Goal: Task Accomplishment & Management: Manage account settings

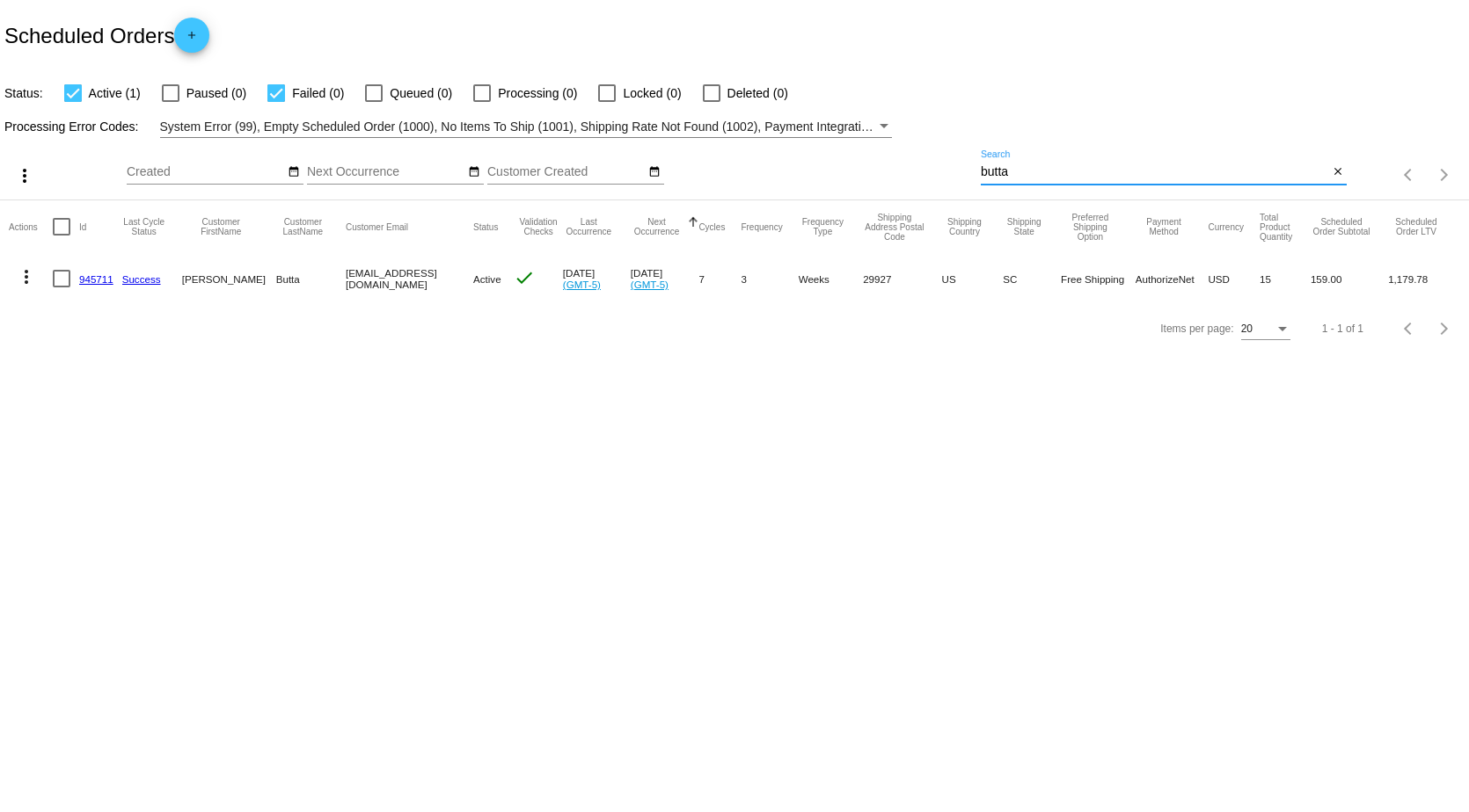
drag, startPoint x: 1045, startPoint y: 172, endPoint x: 863, endPoint y: 175, distance: 182.0
click at [865, 172] on div "more_vert Oct Jan Feb Mar [DATE]" at bounding box center [734, 169] width 1469 height 62
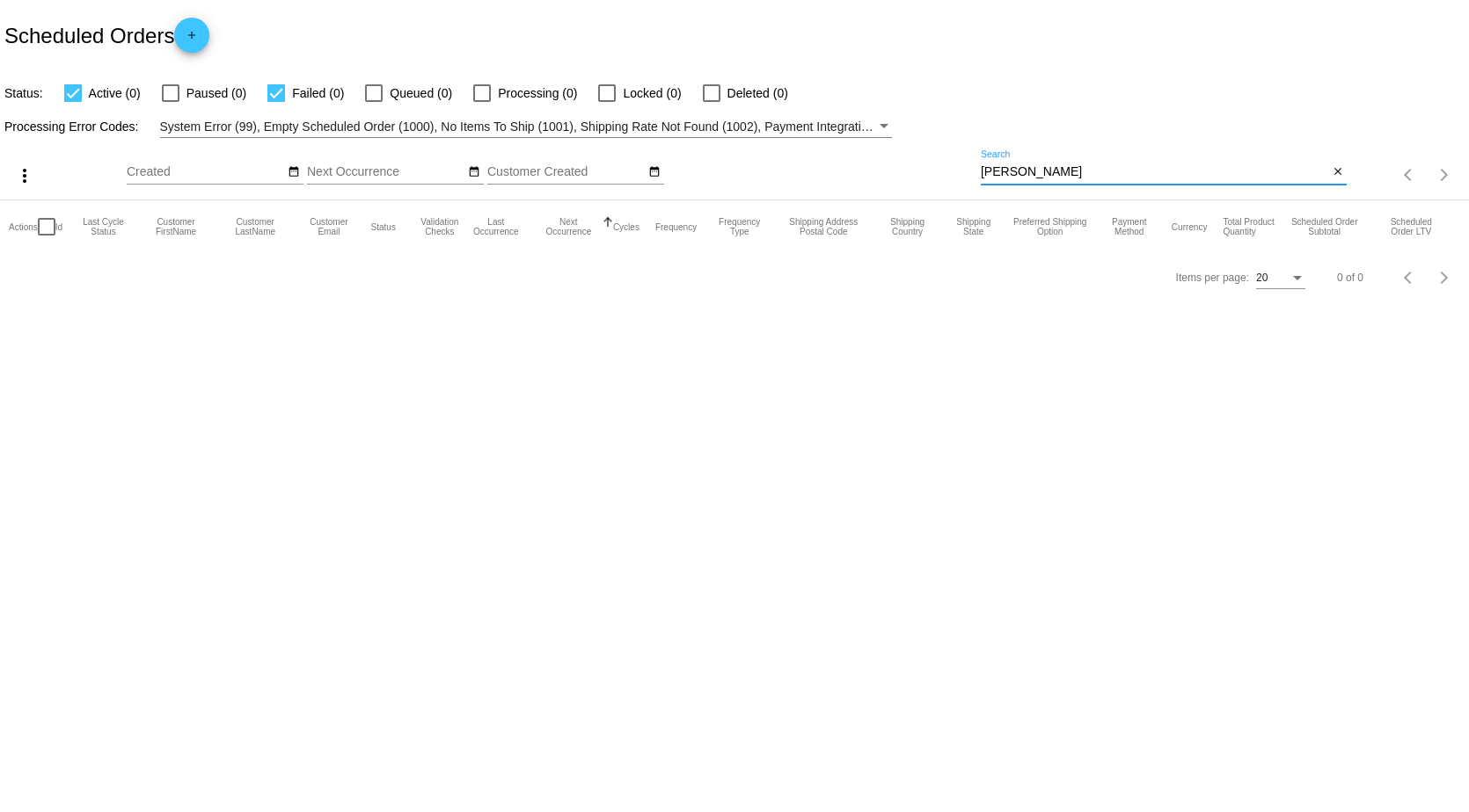
drag, startPoint x: 1034, startPoint y: 175, endPoint x: 830, endPoint y: 171, distance: 204.0
click at [832, 168] on div "more_vert Oct Jan Feb Mar [DATE]" at bounding box center [734, 169] width 1469 height 62
type input "bottoms"
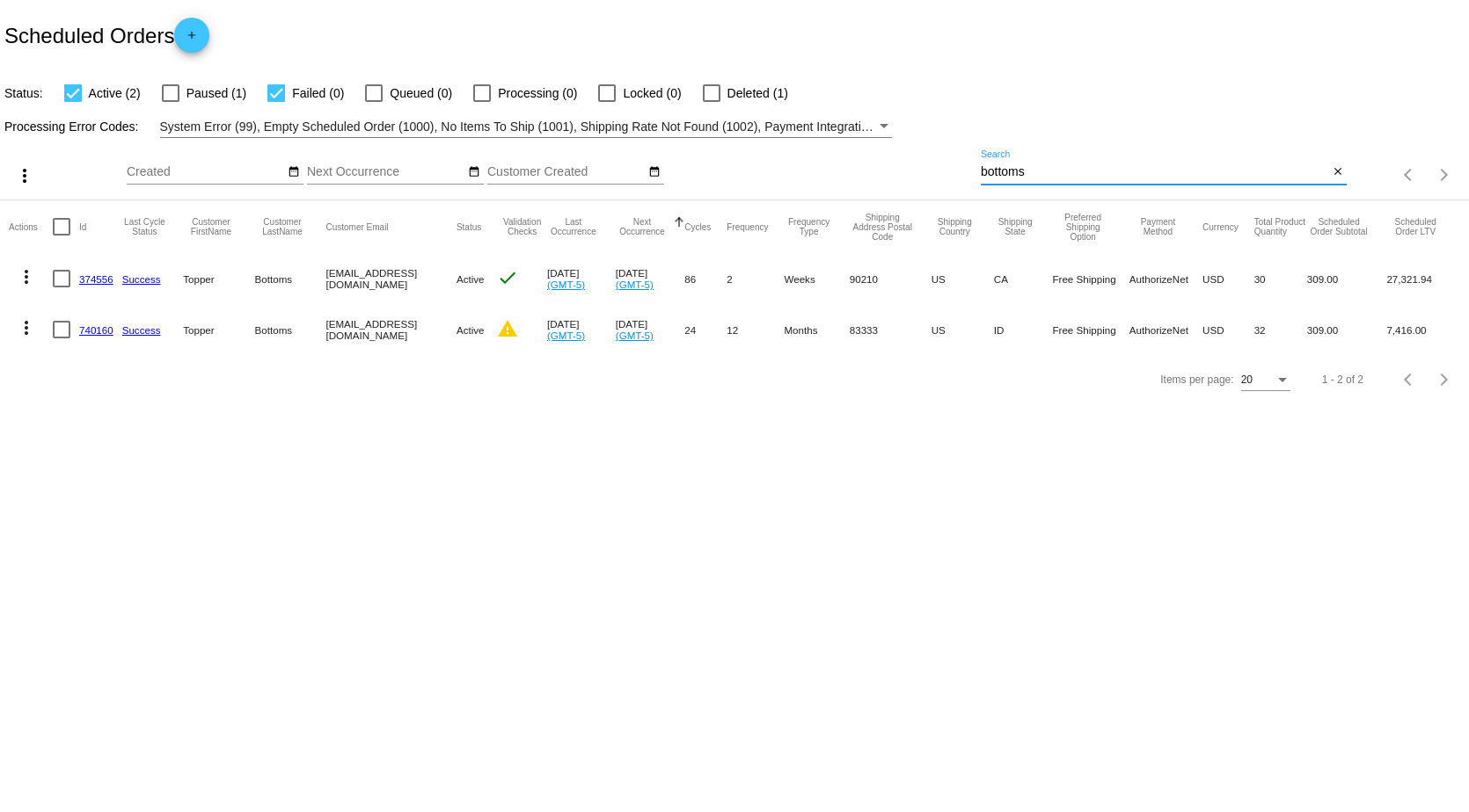
click at [82, 278] on link "374556" at bounding box center [95, 279] width 34 height 11
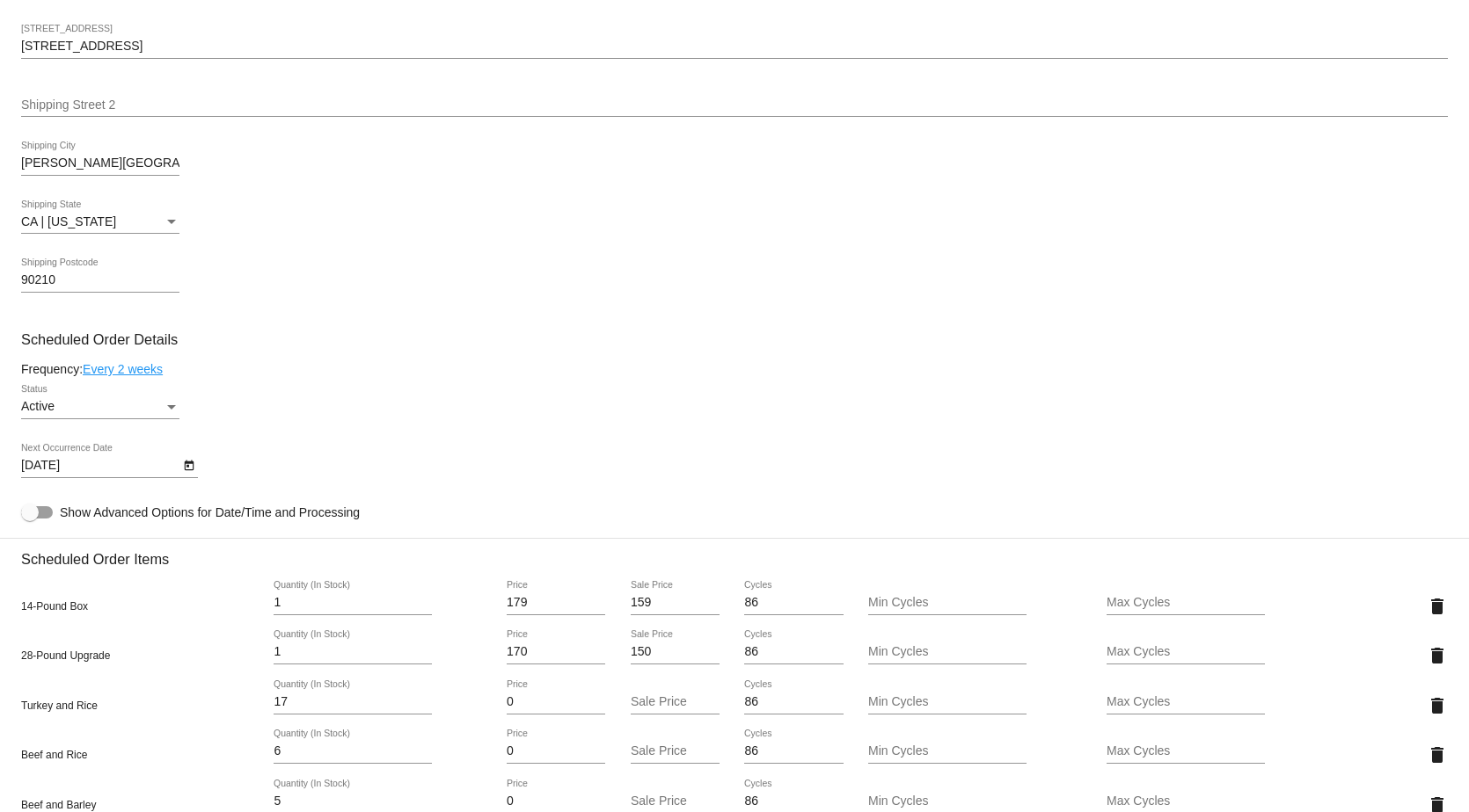
scroll to position [791, 0]
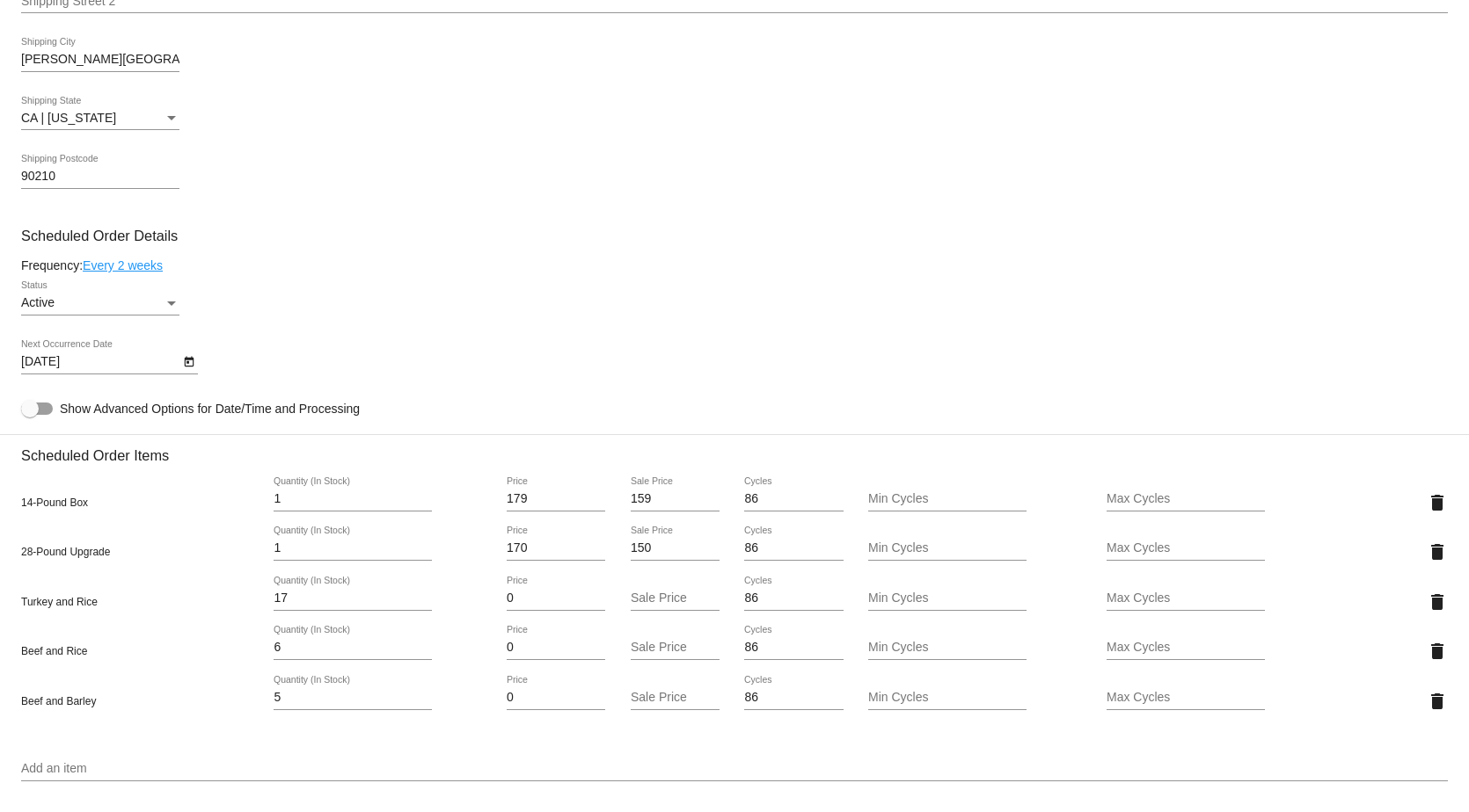
click at [187, 367] on icon "Open calendar" at bounding box center [189, 363] width 10 height 11
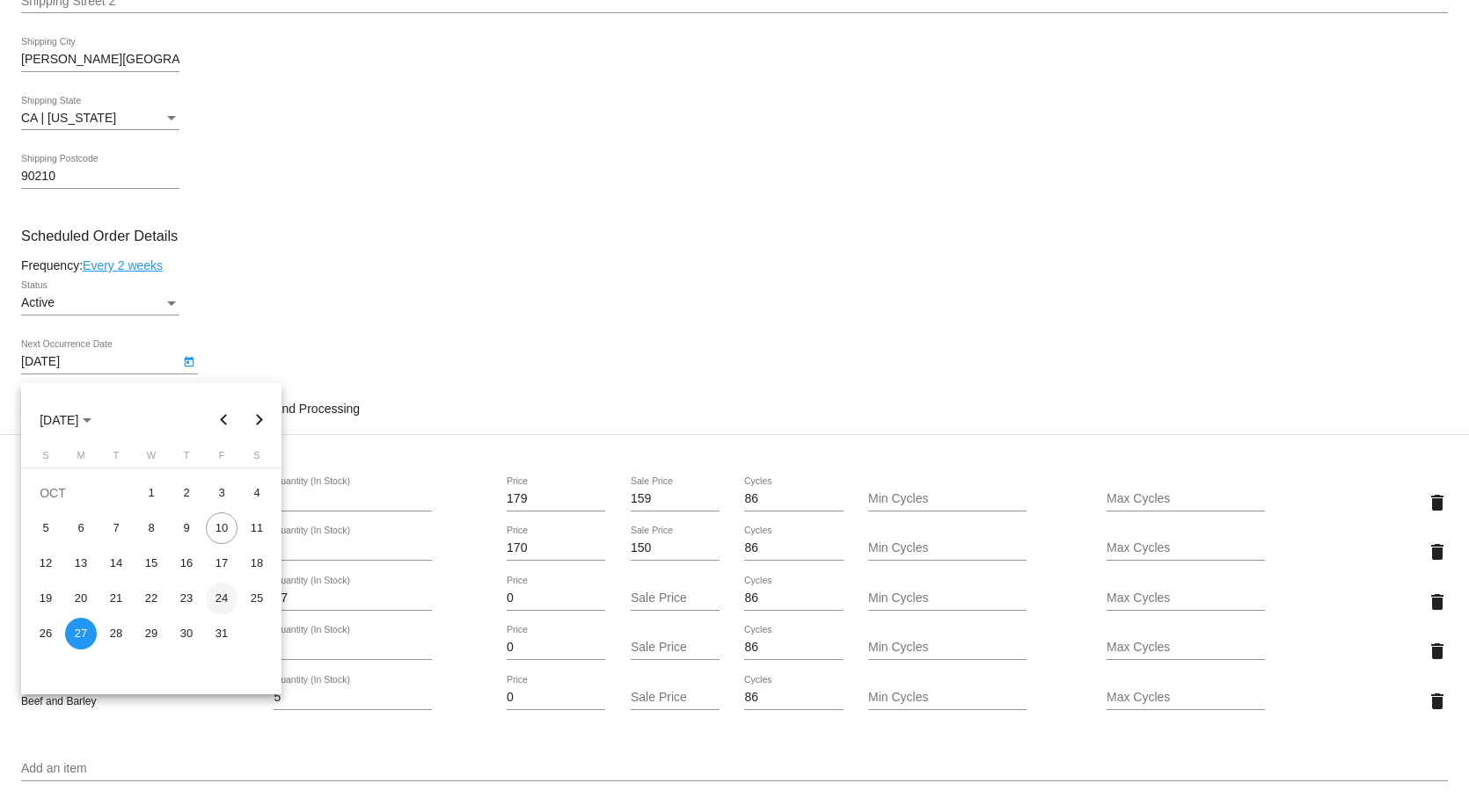
click at [223, 605] on div "24" at bounding box center [222, 599] width 32 height 32
type input "[DATE]"
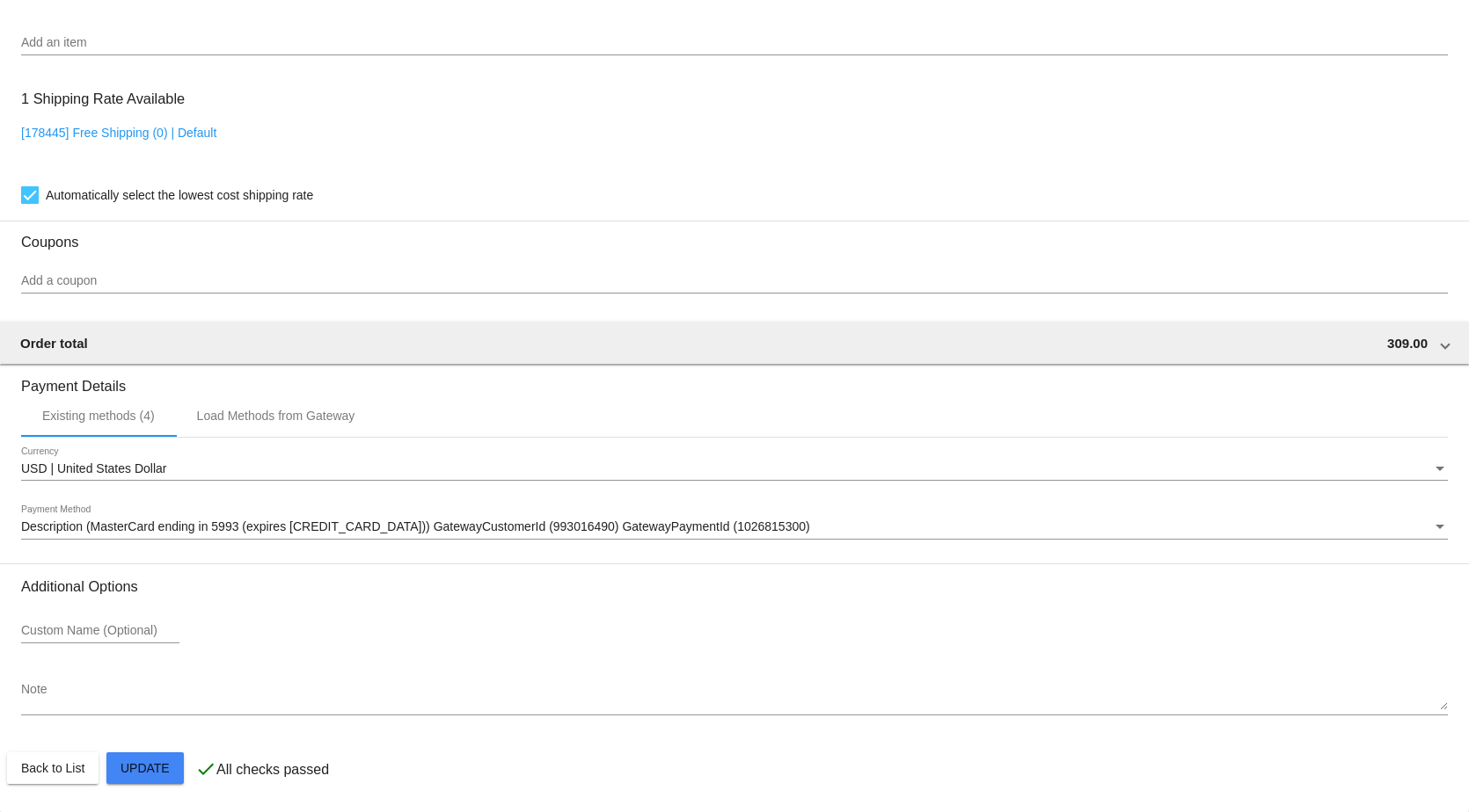
scroll to position [1530, 0]
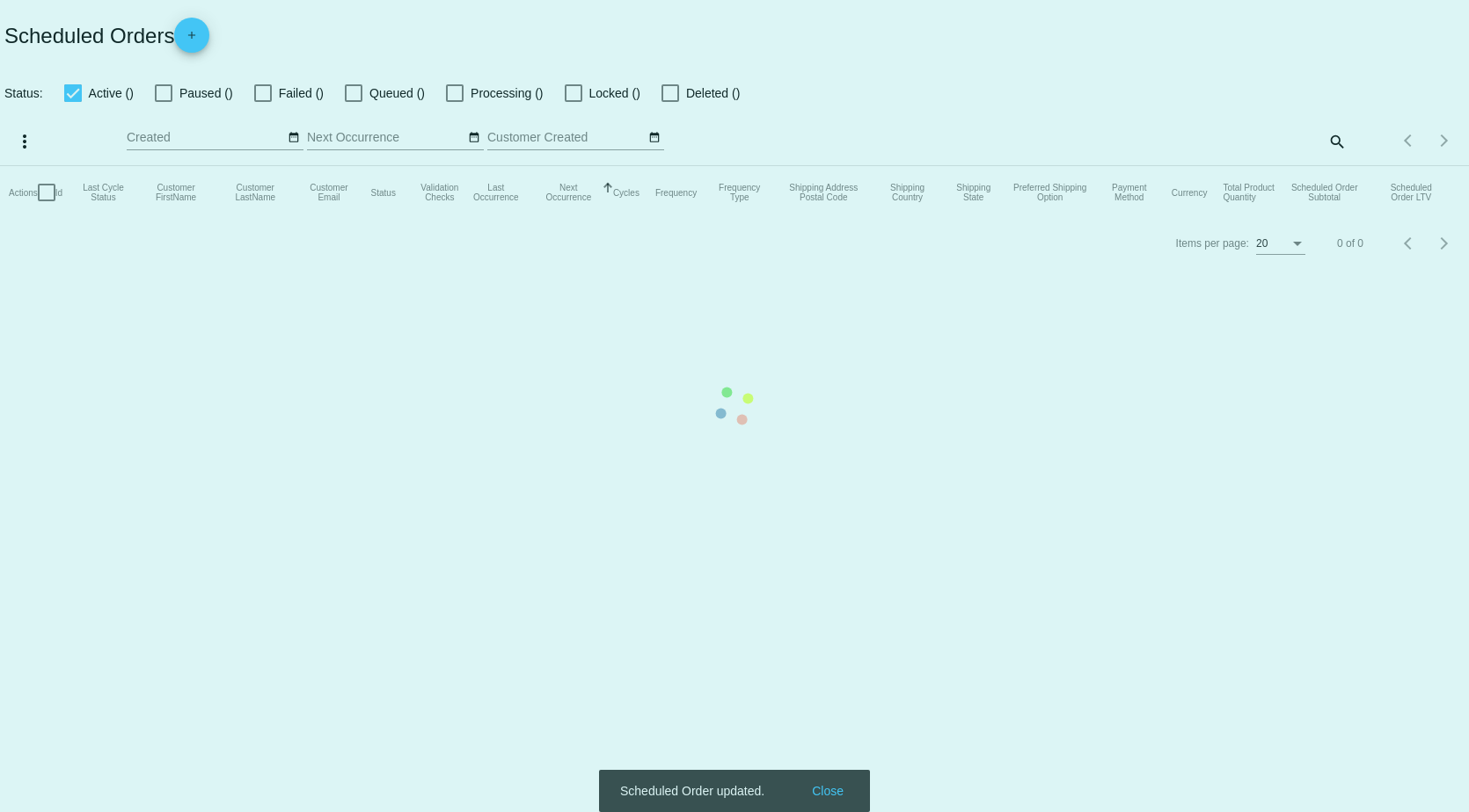
checkbox input "true"
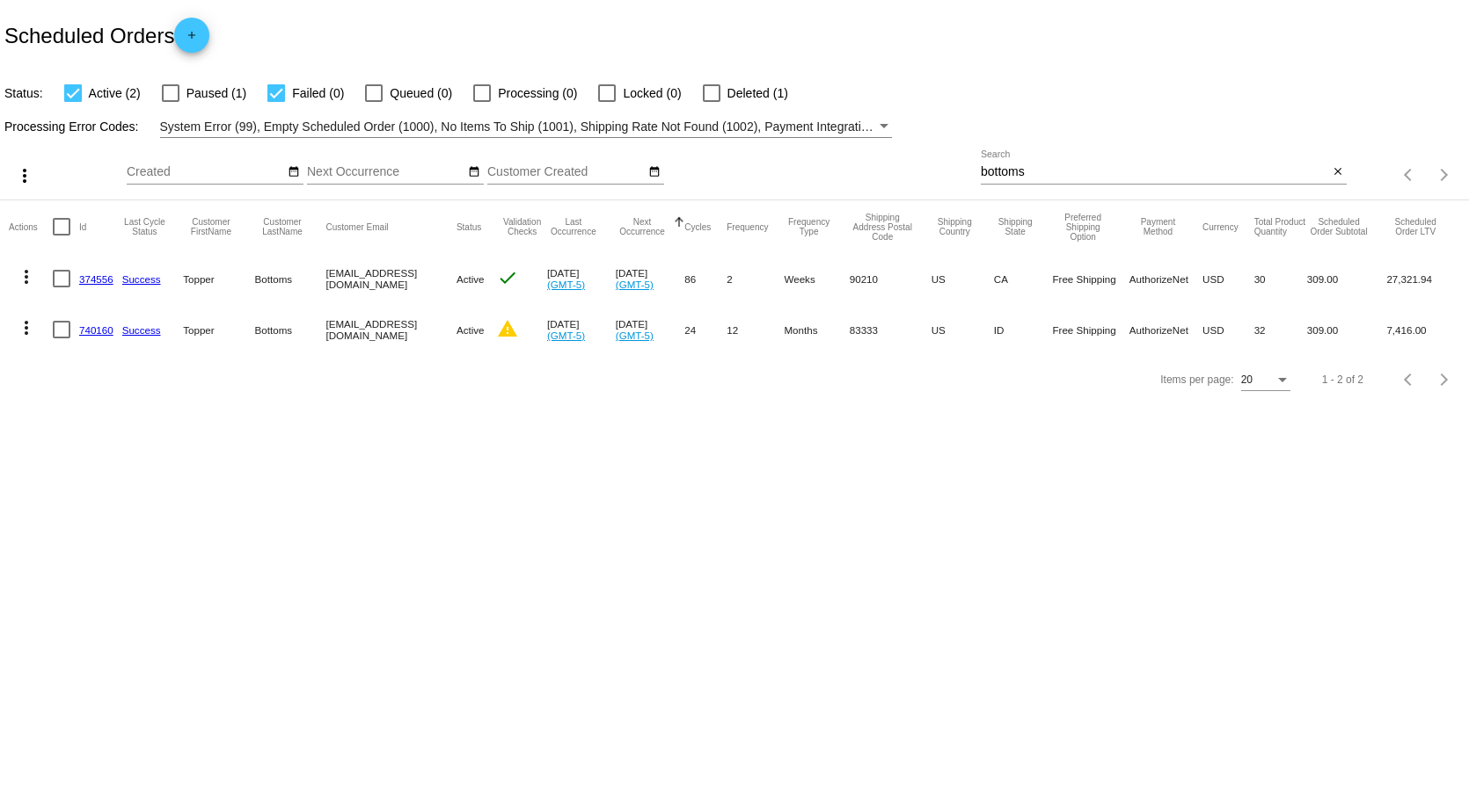
click at [1076, 168] on input "bottoms" at bounding box center [1154, 172] width 347 height 14
drag, startPoint x: 1072, startPoint y: 168, endPoint x: 810, endPoint y: 168, distance: 262.0
click at [825, 168] on div "more_vert Oct Jan Feb Mar [DATE]" at bounding box center [734, 169] width 1469 height 62
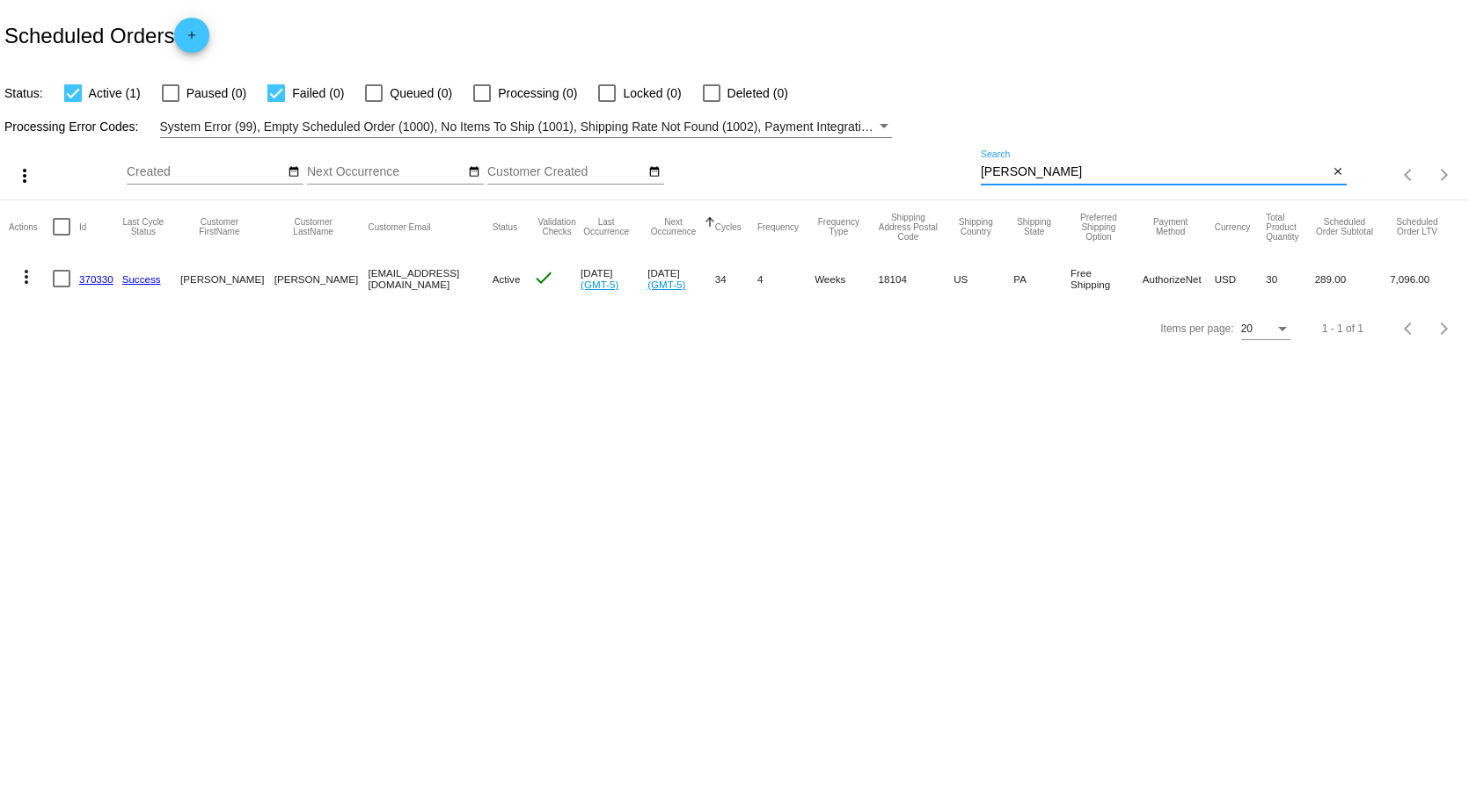
drag, startPoint x: 1034, startPoint y: 176, endPoint x: 732, endPoint y: 149, distance: 303.2
click at [734, 149] on div "more_vert Oct Jan Feb Mar [DATE]" at bounding box center [734, 169] width 1469 height 62
drag, startPoint x: 1019, startPoint y: 168, endPoint x: 900, endPoint y: 146, distance: 121.0
click at [910, 149] on div "more_vert Oct Jan Feb Mar [DATE]" at bounding box center [734, 169] width 1469 height 62
type input "[PERSON_NAME]"
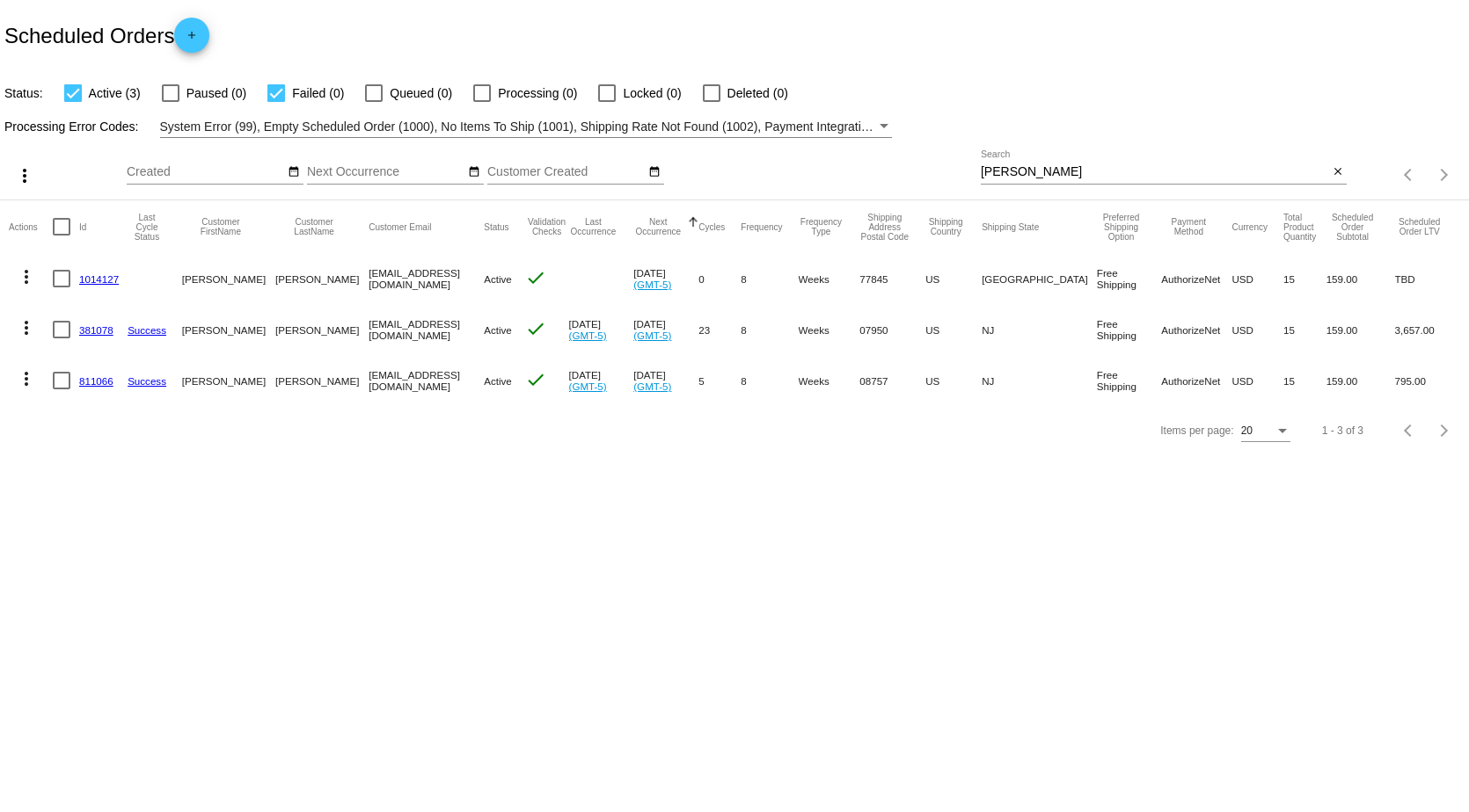
click at [103, 329] on link "381078" at bounding box center [95, 330] width 34 height 11
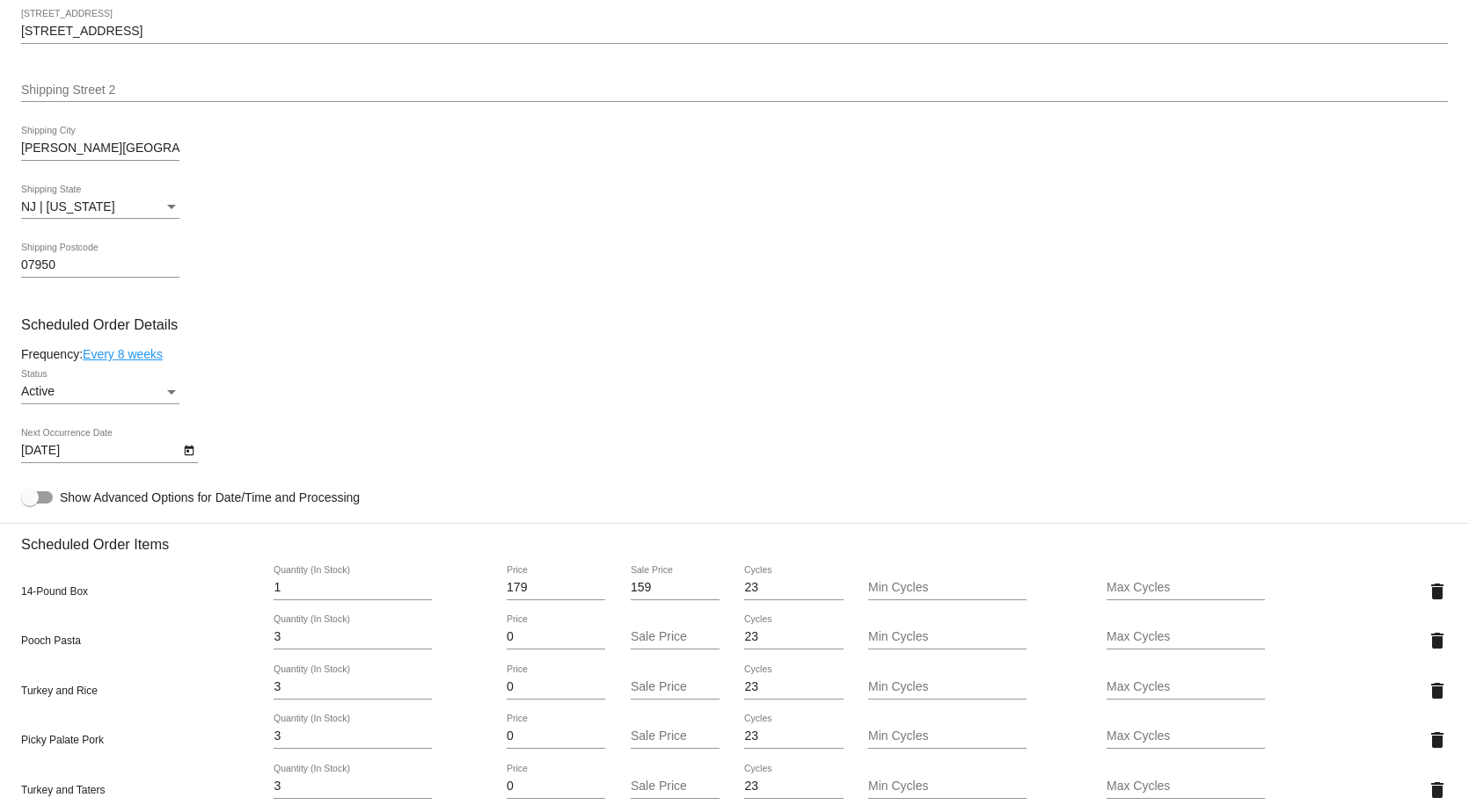
scroll to position [703, 0]
click at [184, 459] on icon "Open calendar" at bounding box center [189, 449] width 12 height 21
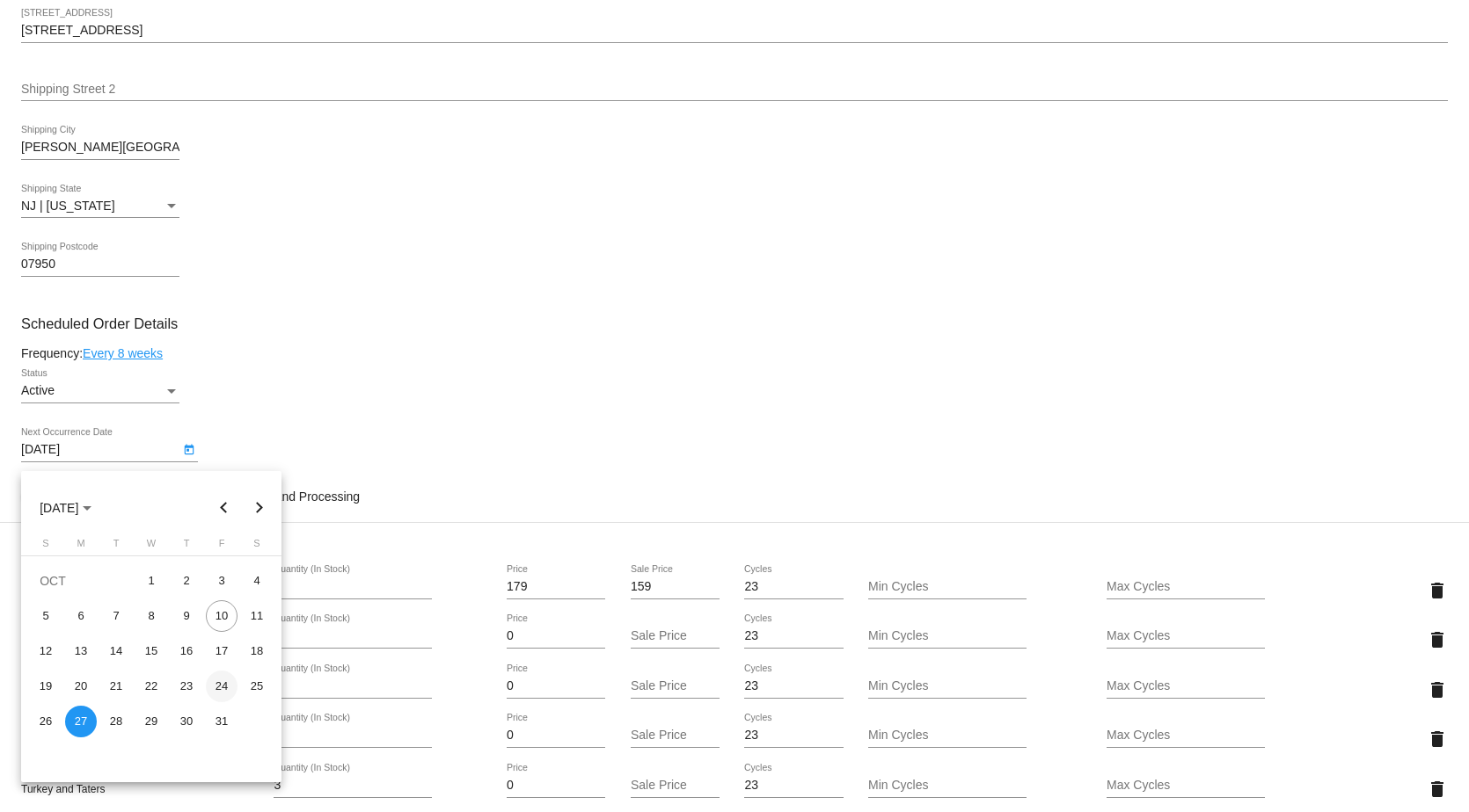
click at [223, 692] on div "24" at bounding box center [222, 687] width 32 height 32
type input "[DATE]"
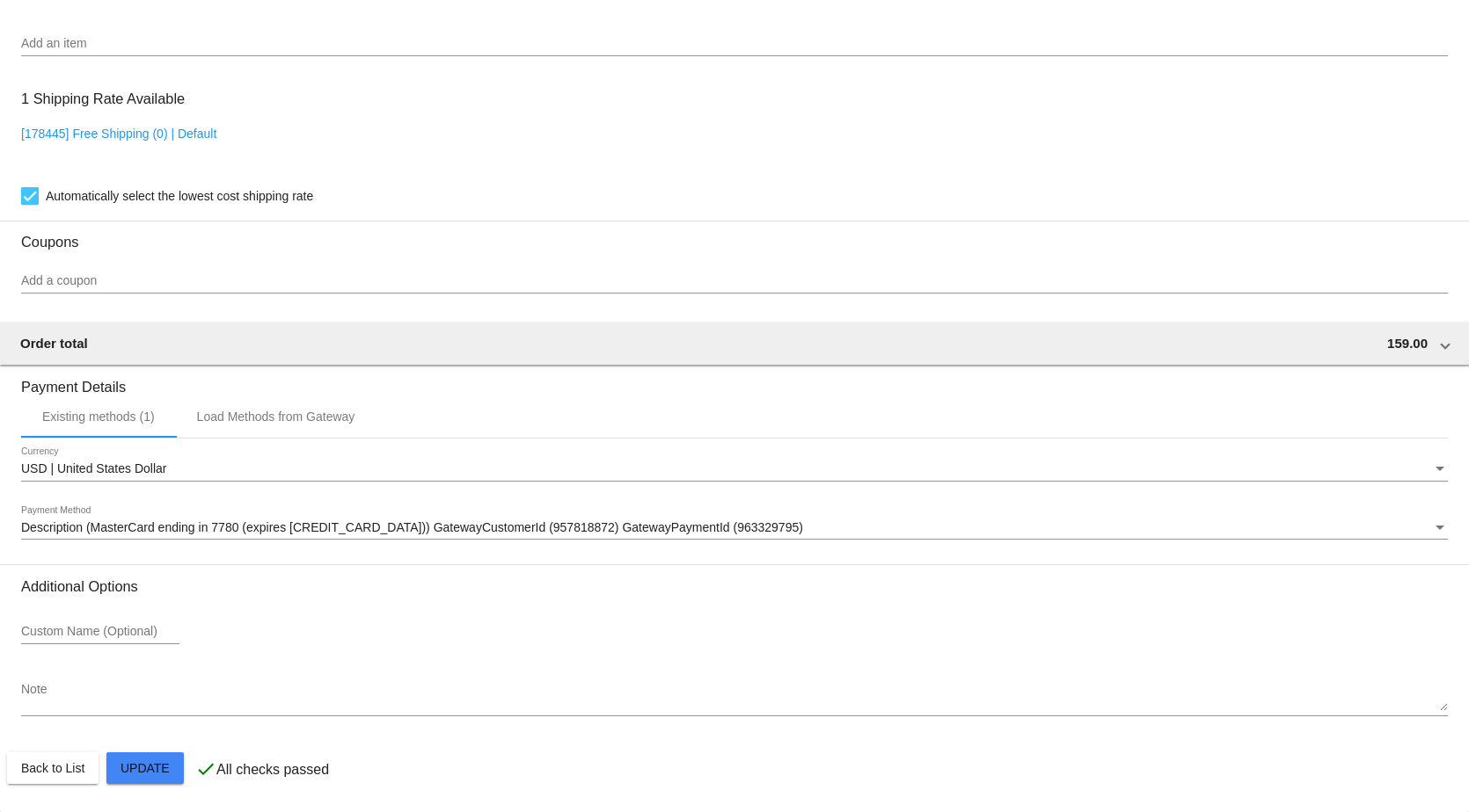
scroll to position [1579, 0]
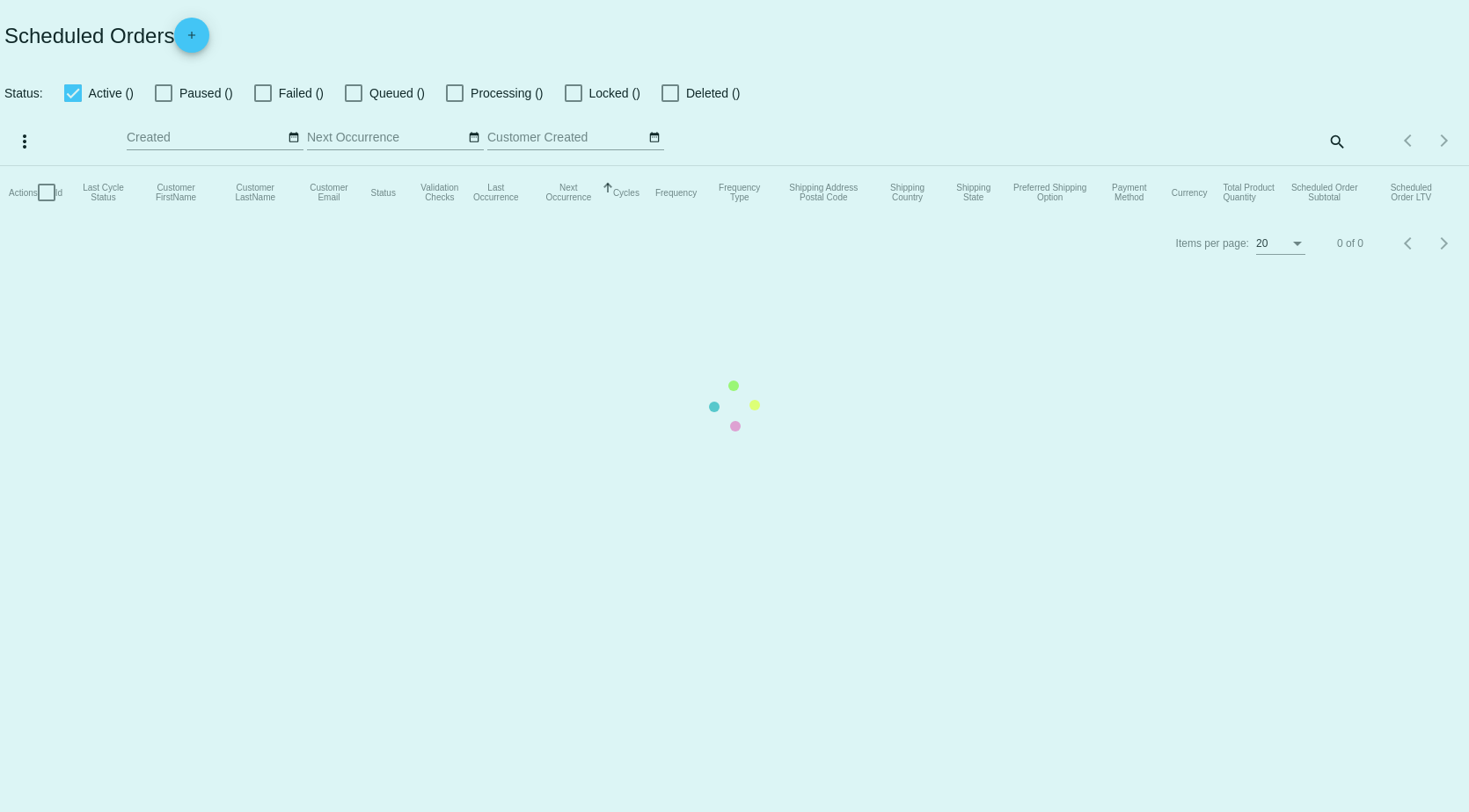
checkbox input "true"
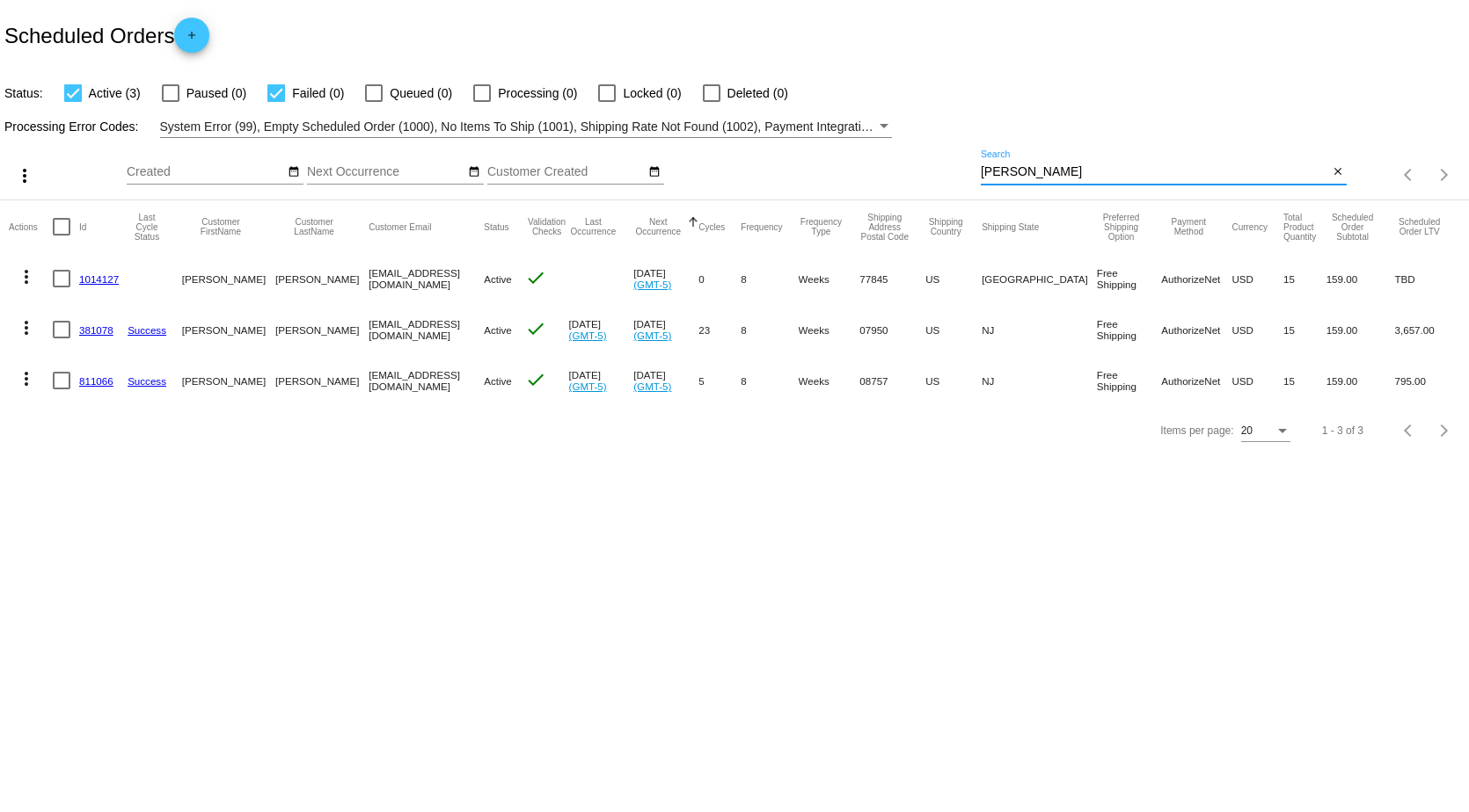
drag, startPoint x: 1031, startPoint y: 173, endPoint x: 854, endPoint y: 173, distance: 177.0
click at [854, 173] on div "more_vert Oct Jan Feb Mar [DATE]" at bounding box center [734, 169] width 1469 height 62
type input "[PERSON_NAME]"
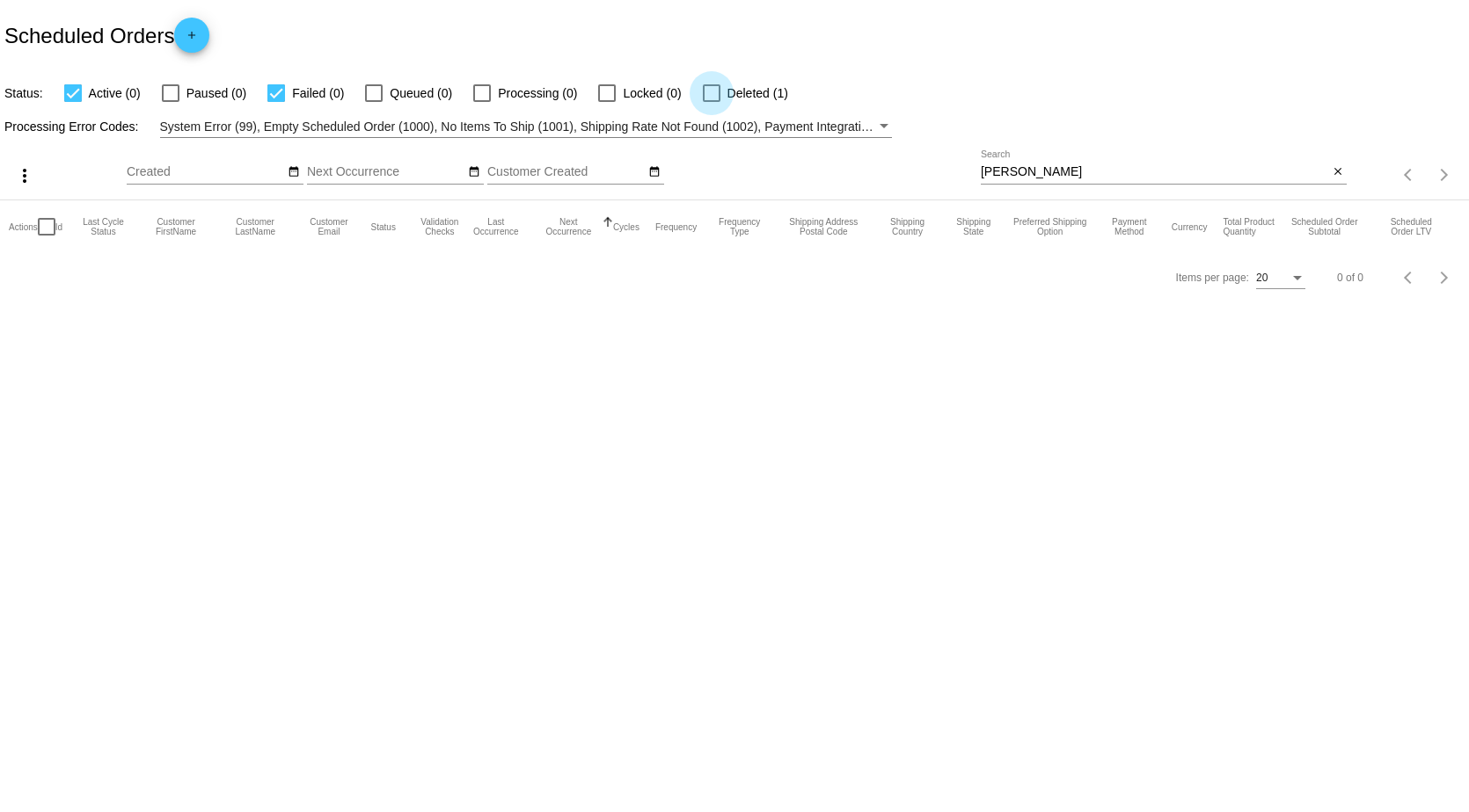
click at [705, 95] on div at bounding box center [711, 92] width 17 height 17
click at [711, 102] on input "Deleted (1)" at bounding box center [711, 102] width 1 height 1
checkbox input "true"
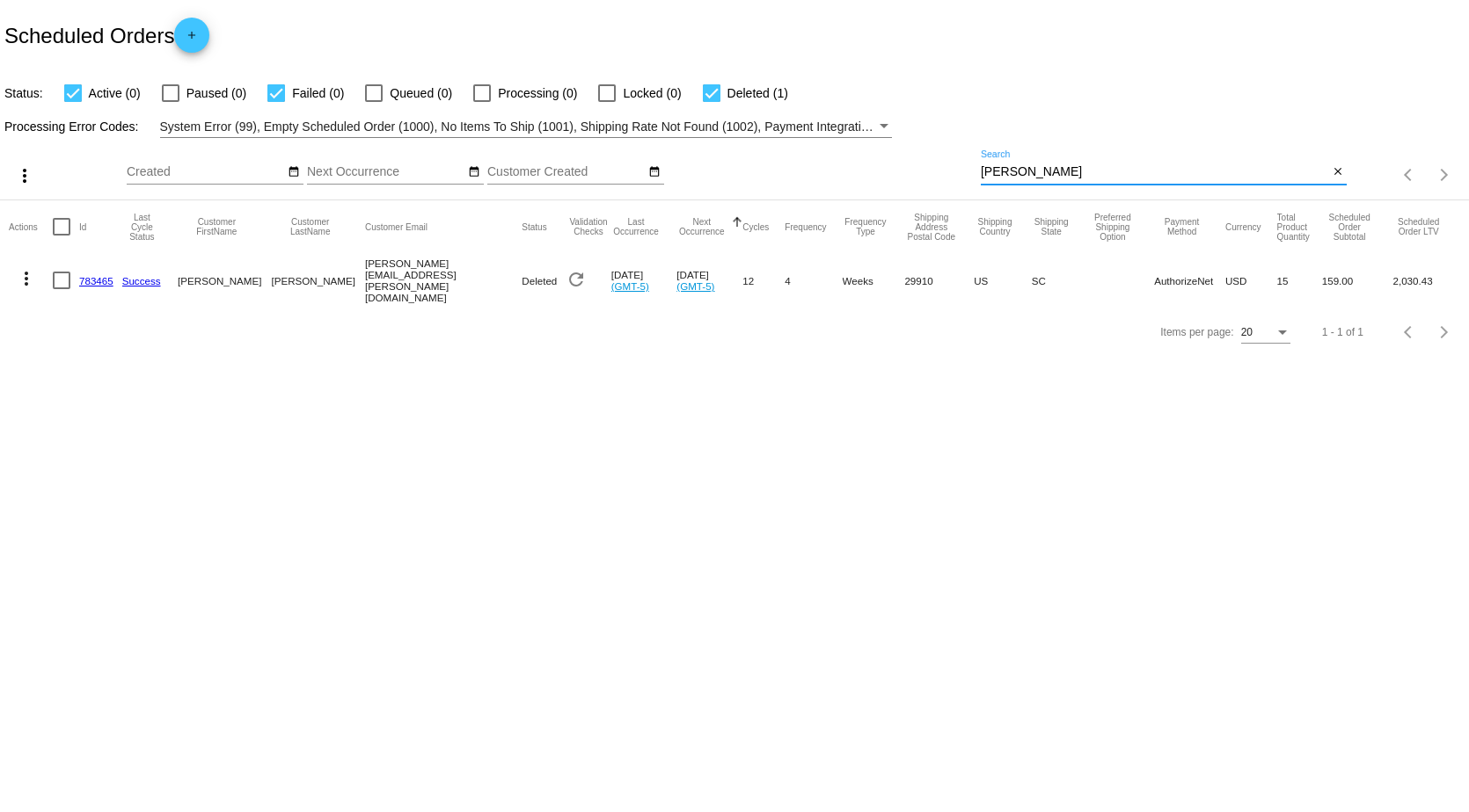
drag, startPoint x: 1054, startPoint y: 169, endPoint x: 637, endPoint y: 170, distance: 417.0
click at [638, 170] on div "more_vert Oct Jan Feb Mar [DATE]" at bounding box center [734, 169] width 1469 height 62
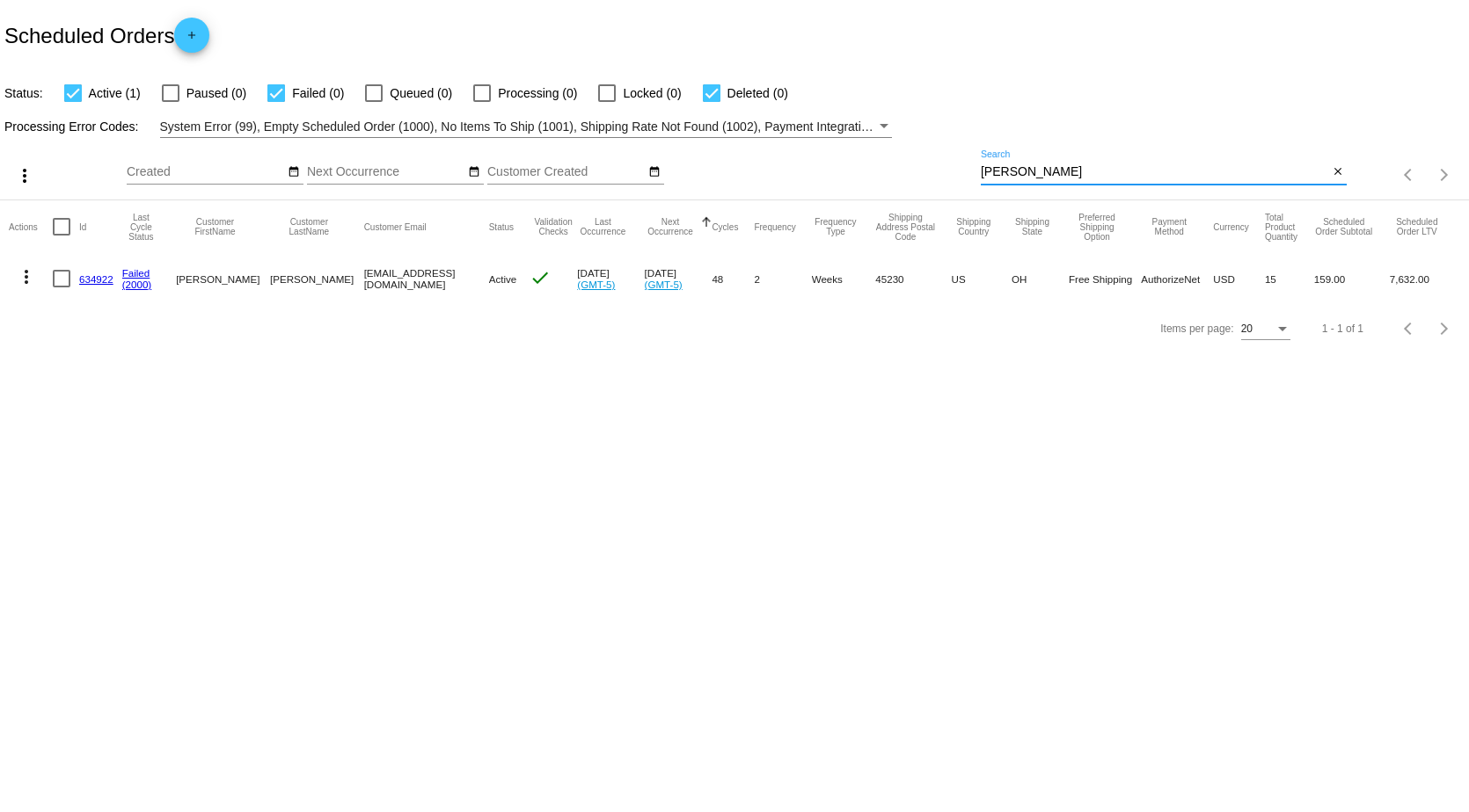
drag, startPoint x: 1035, startPoint y: 170, endPoint x: 664, endPoint y: 168, distance: 371.0
click at [681, 169] on div "more_vert Oct Jan Feb Mar [DATE]" at bounding box center [734, 169] width 1469 height 62
drag, startPoint x: 1031, startPoint y: 175, endPoint x: 868, endPoint y: 166, distance: 163.2
click at [870, 166] on div "more_vert Oct Jan Feb Mar [DATE]" at bounding box center [734, 169] width 1469 height 62
drag, startPoint x: 1028, startPoint y: 170, endPoint x: 818, endPoint y: 163, distance: 210.1
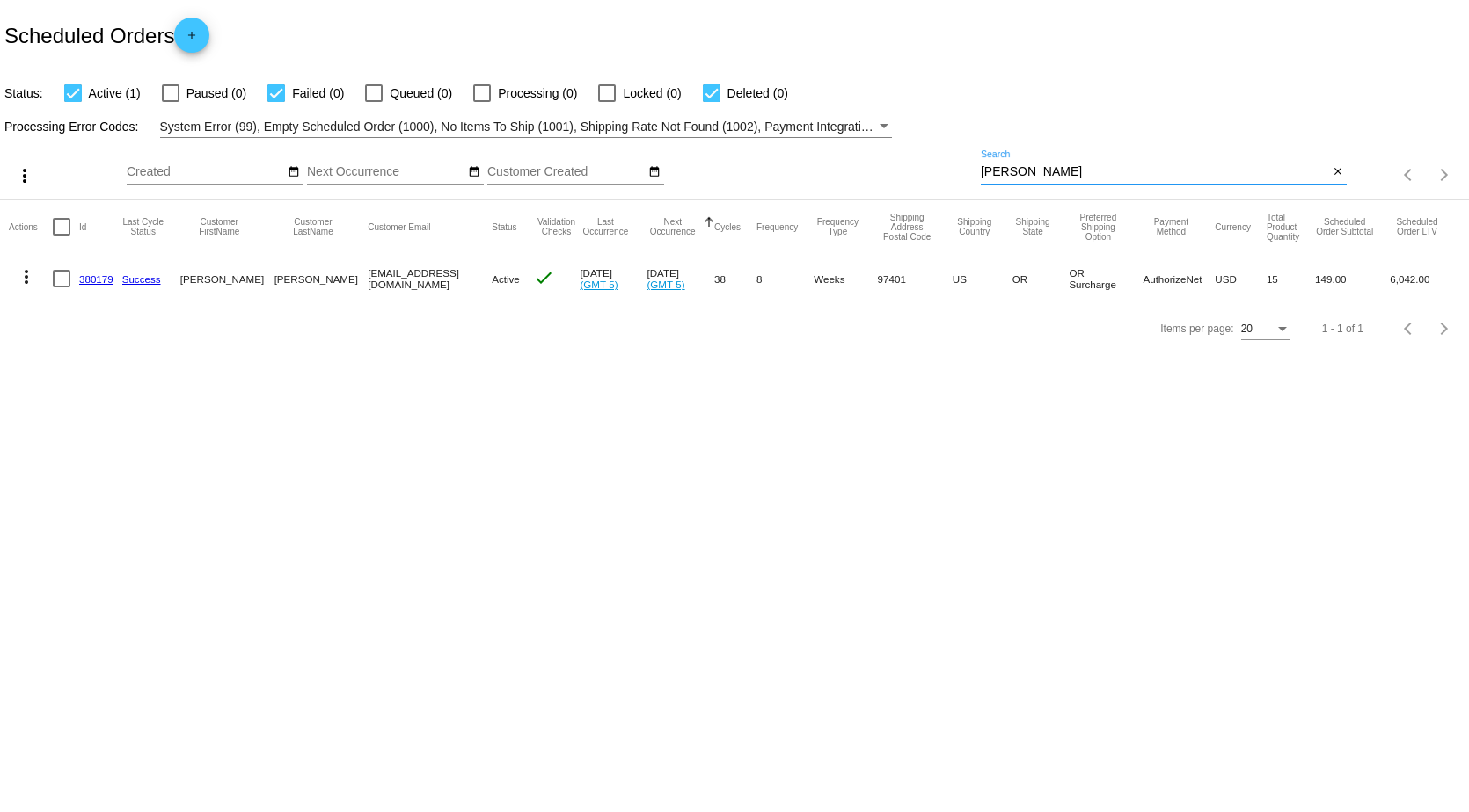
click at [832, 168] on div "more_vert Oct Jan Feb Mar [DATE]" at bounding box center [734, 169] width 1469 height 62
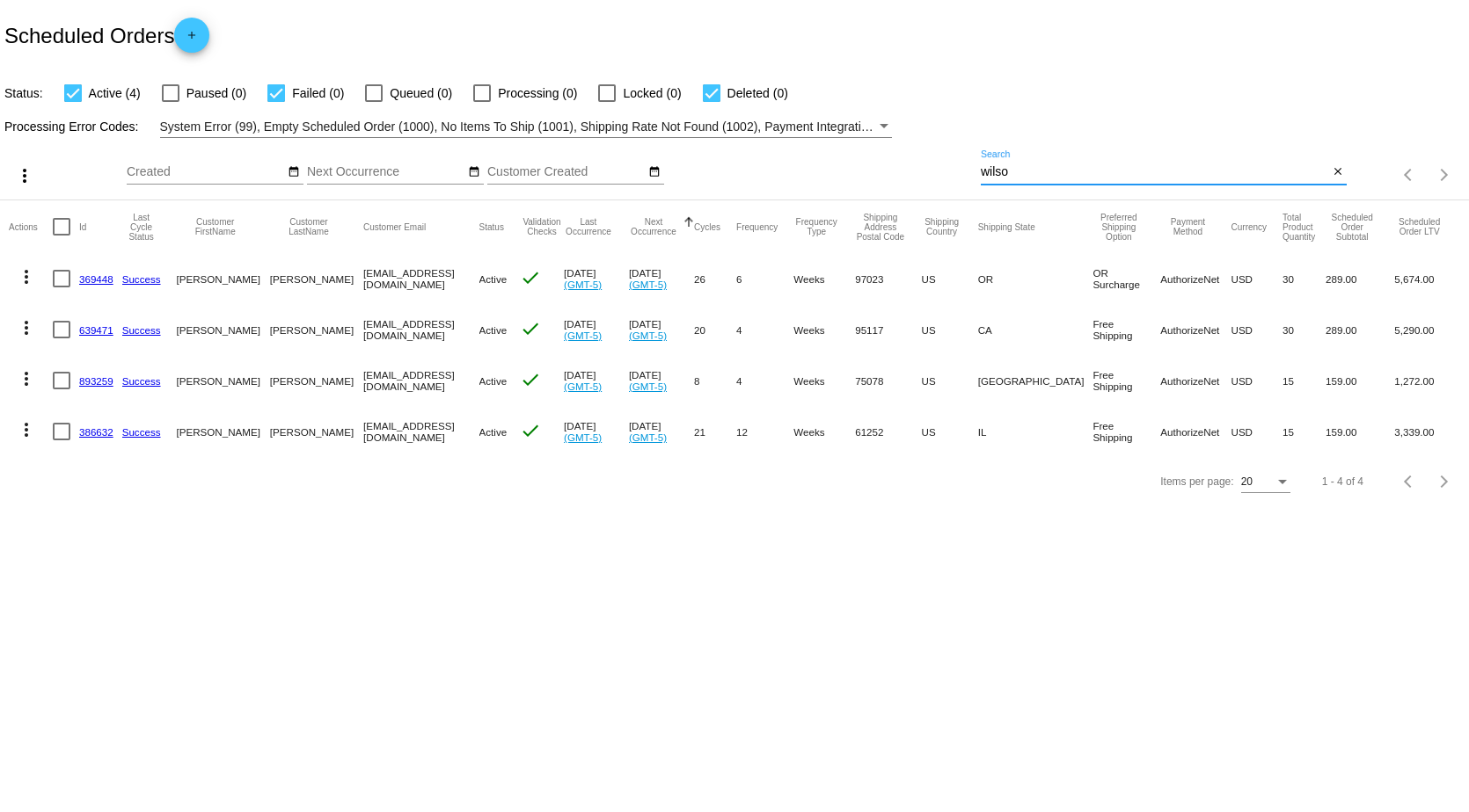
type input "wilso"
click at [92, 432] on link "386632" at bounding box center [95, 432] width 34 height 11
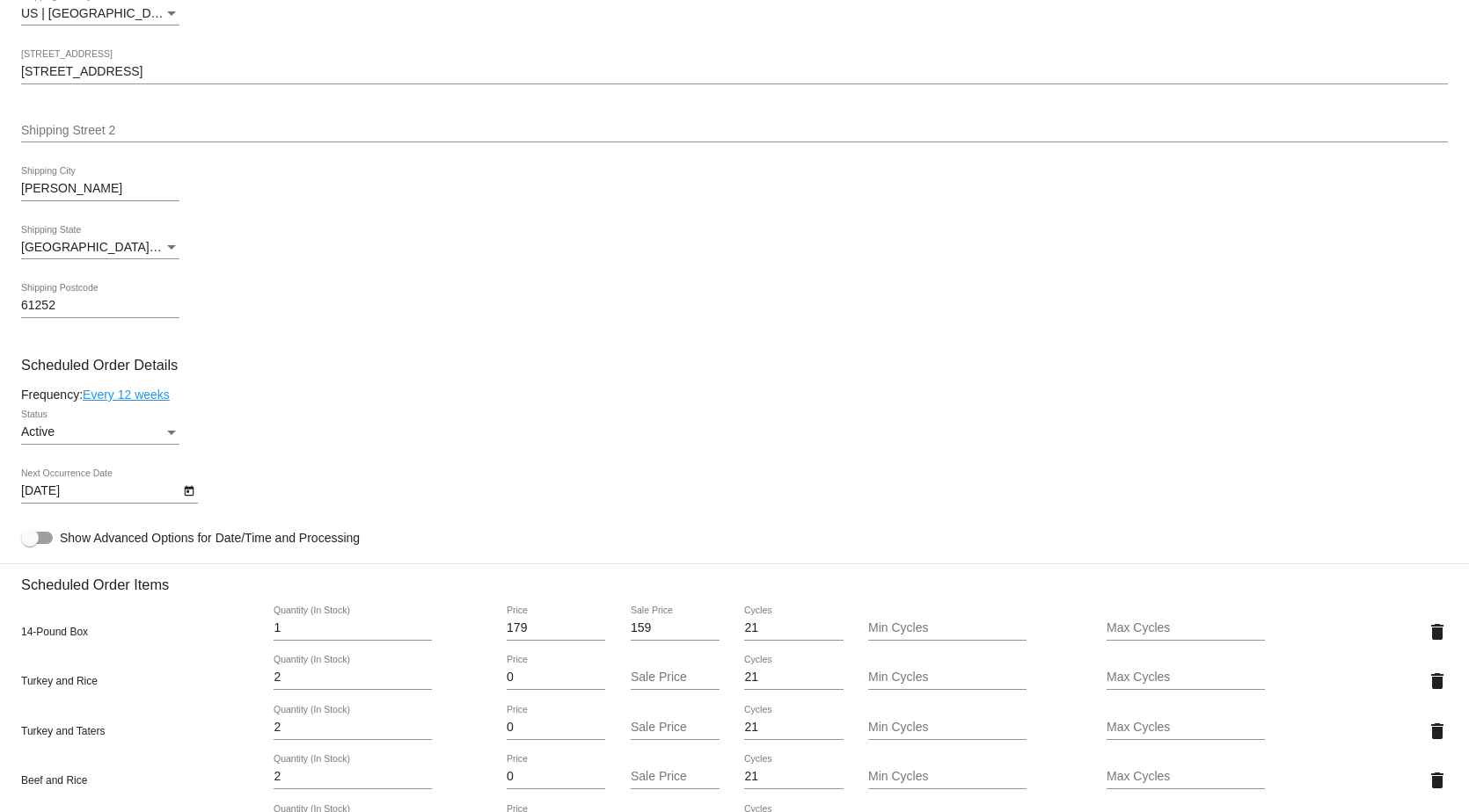
scroll to position [703, 0]
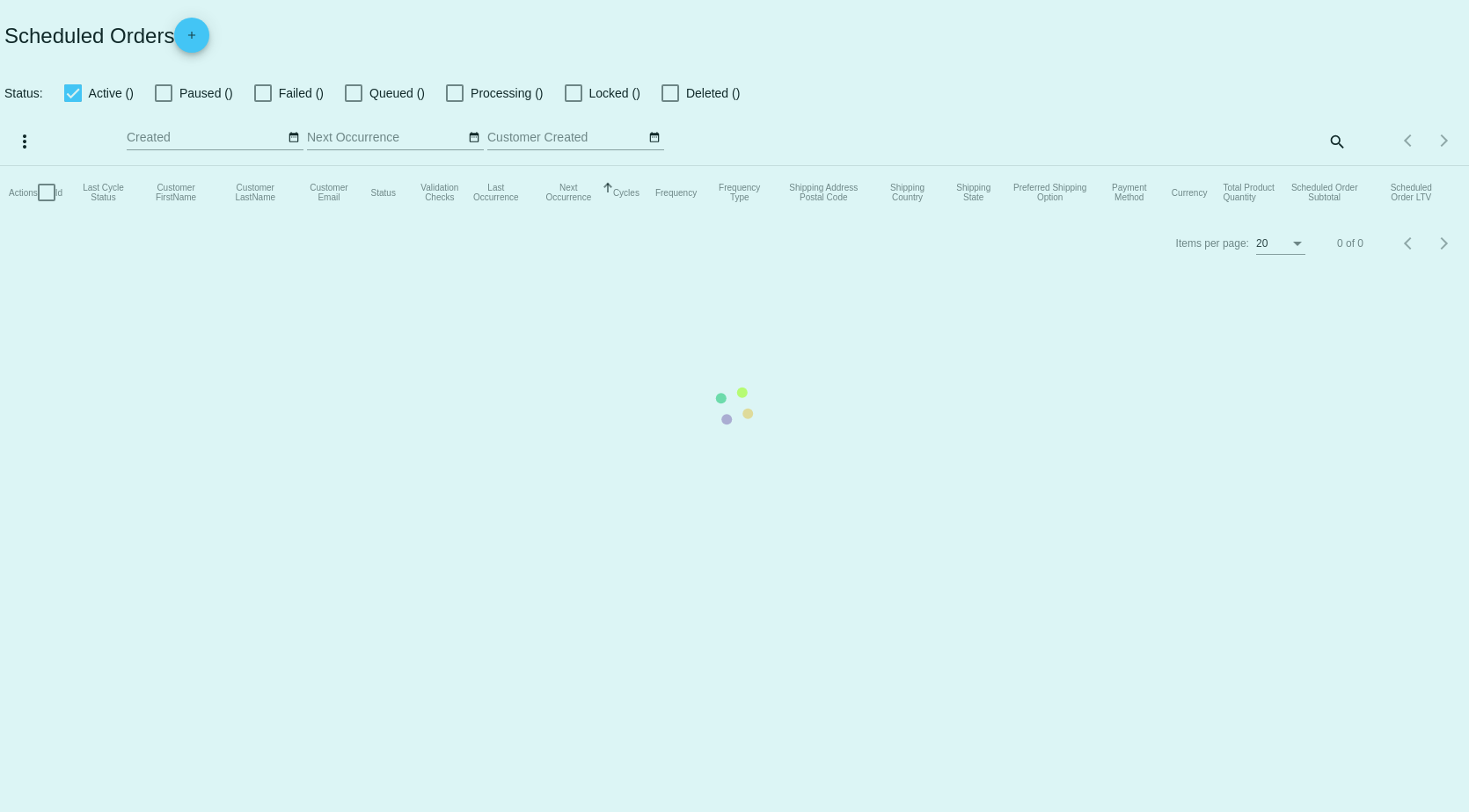
checkbox input "true"
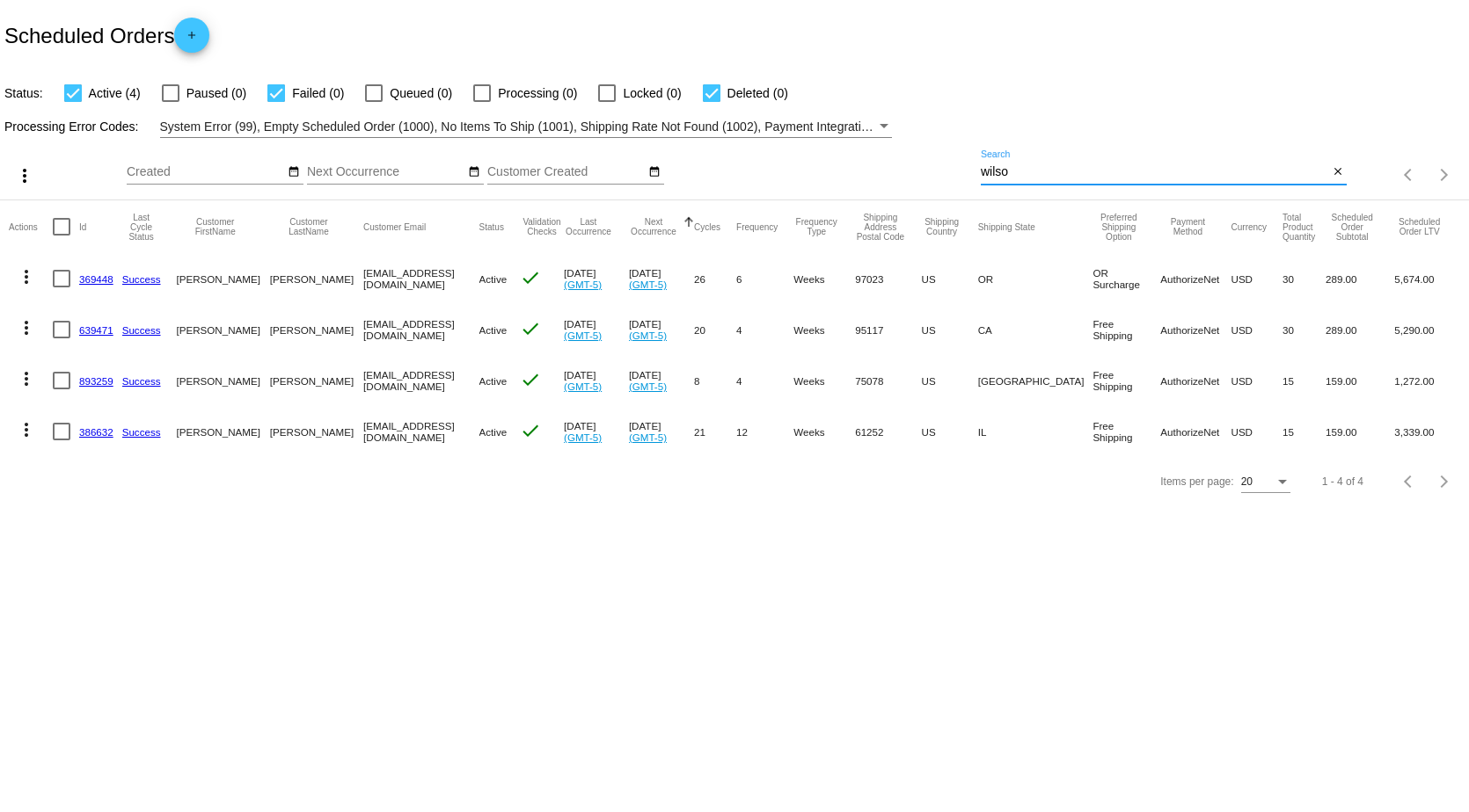
drag, startPoint x: 1028, startPoint y: 170, endPoint x: 792, endPoint y: 193, distance: 237.1
click at [801, 174] on div "more_vert Oct Jan Feb Mar [DATE]" at bounding box center [734, 169] width 1469 height 62
type input "[PERSON_NAME]"
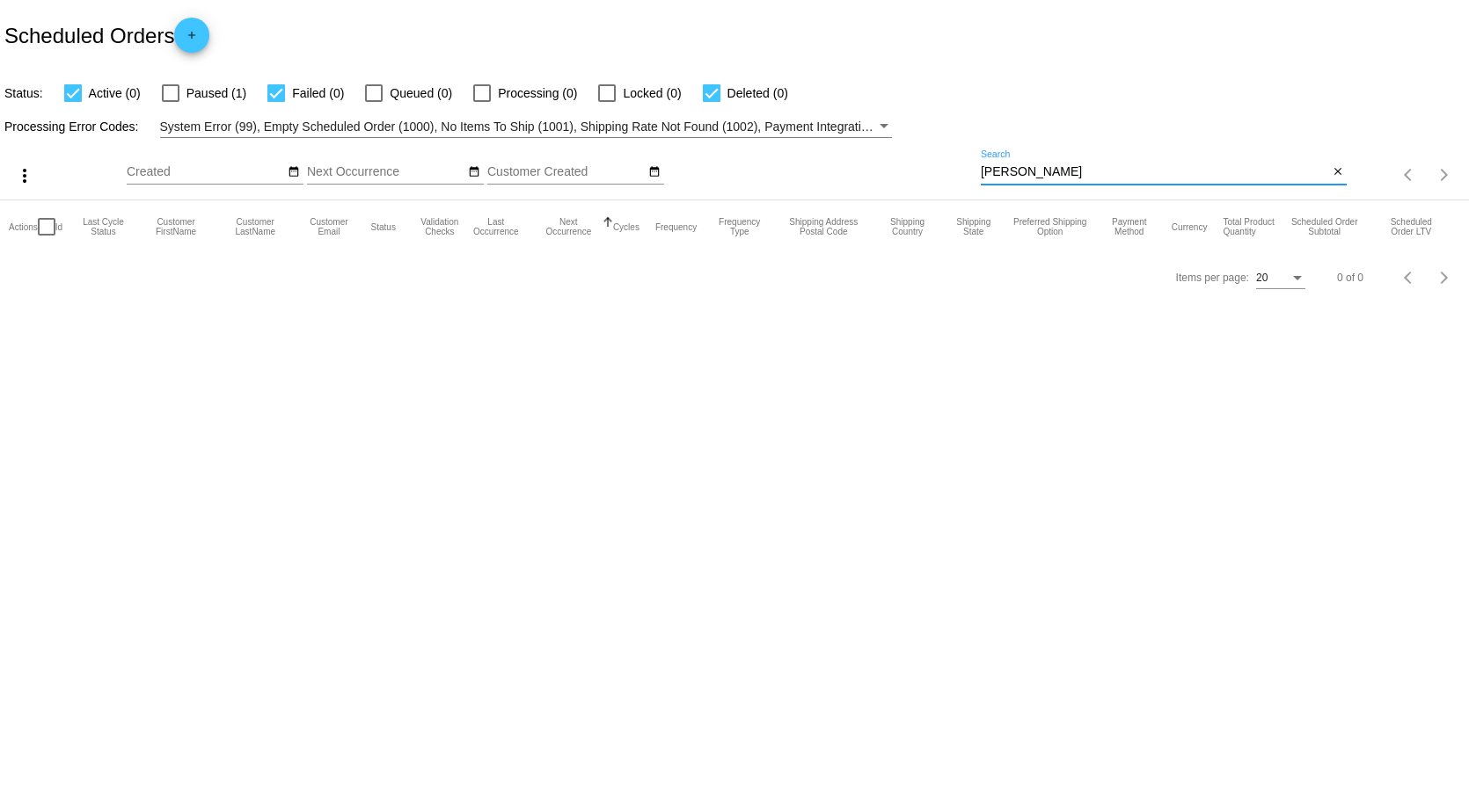
click at [172, 88] on div at bounding box center [170, 92] width 17 height 17
click at [170, 102] on input "Paused (1)" at bounding box center [169, 102] width 1 height 1
checkbox input "true"
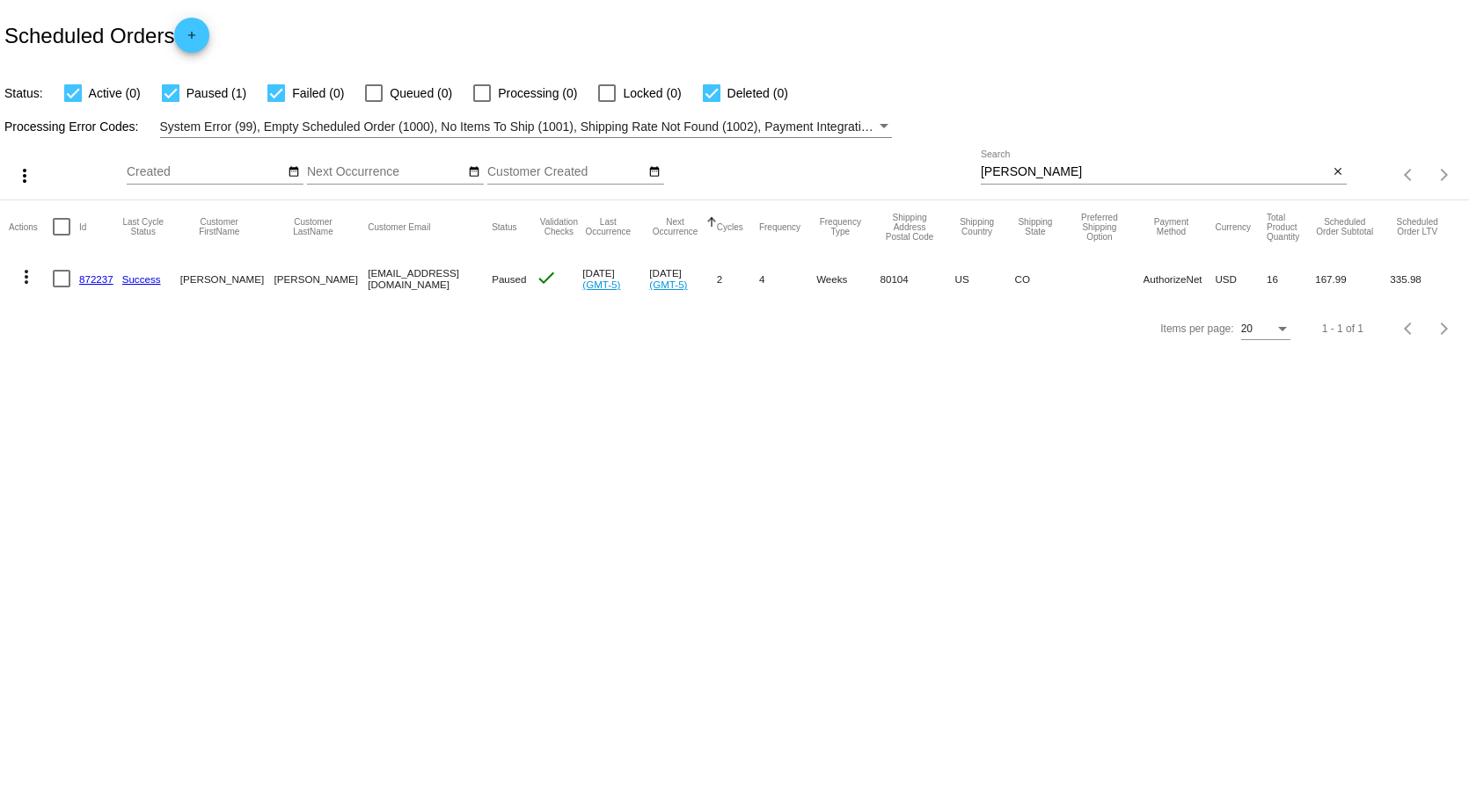
click at [92, 276] on link "872237" at bounding box center [95, 279] width 34 height 11
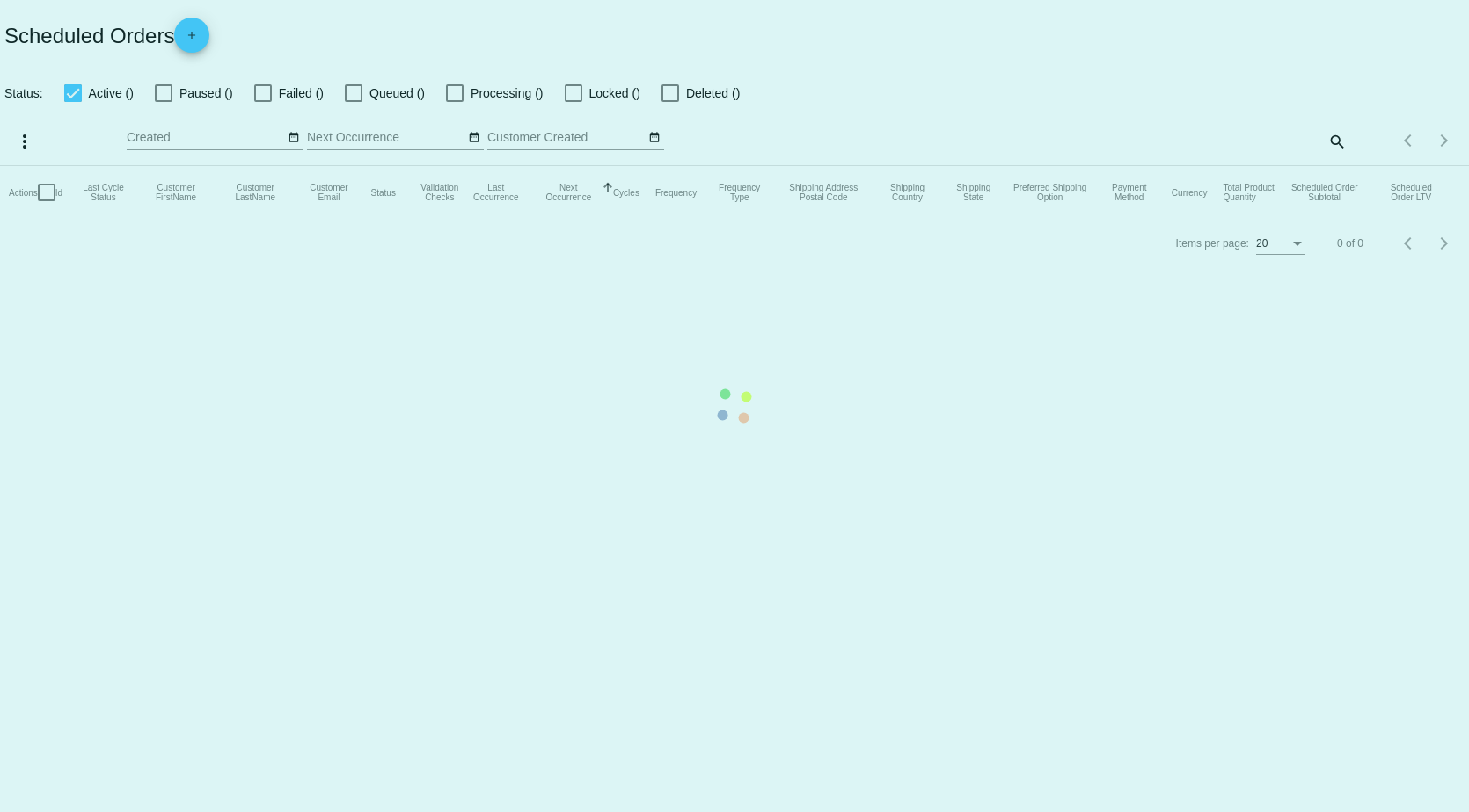
checkbox input "true"
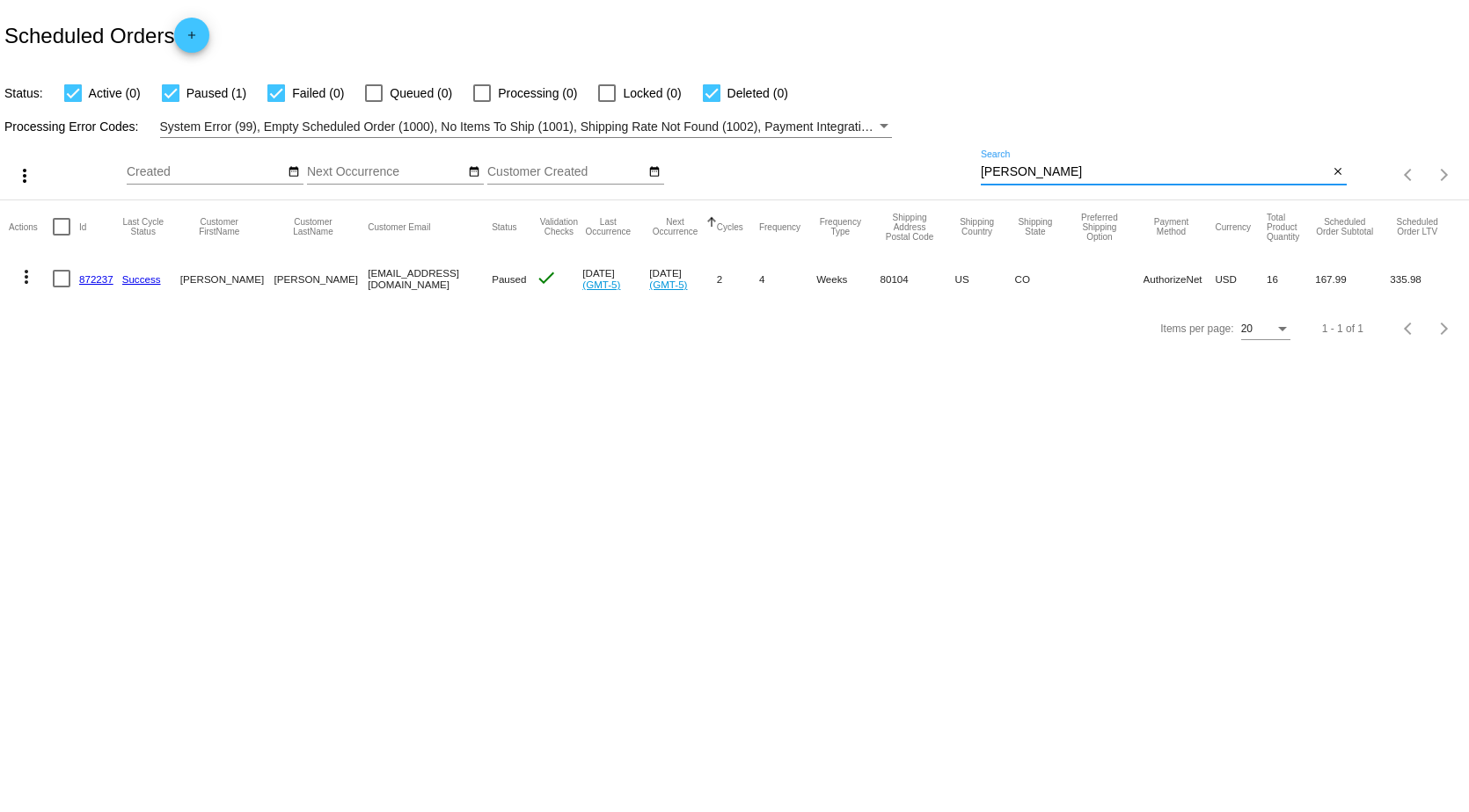
drag, startPoint x: 1041, startPoint y: 170, endPoint x: 778, endPoint y: 157, distance: 263.3
click at [782, 164] on div "more_vert Oct Jan Feb Mar [DATE]" at bounding box center [734, 169] width 1469 height 62
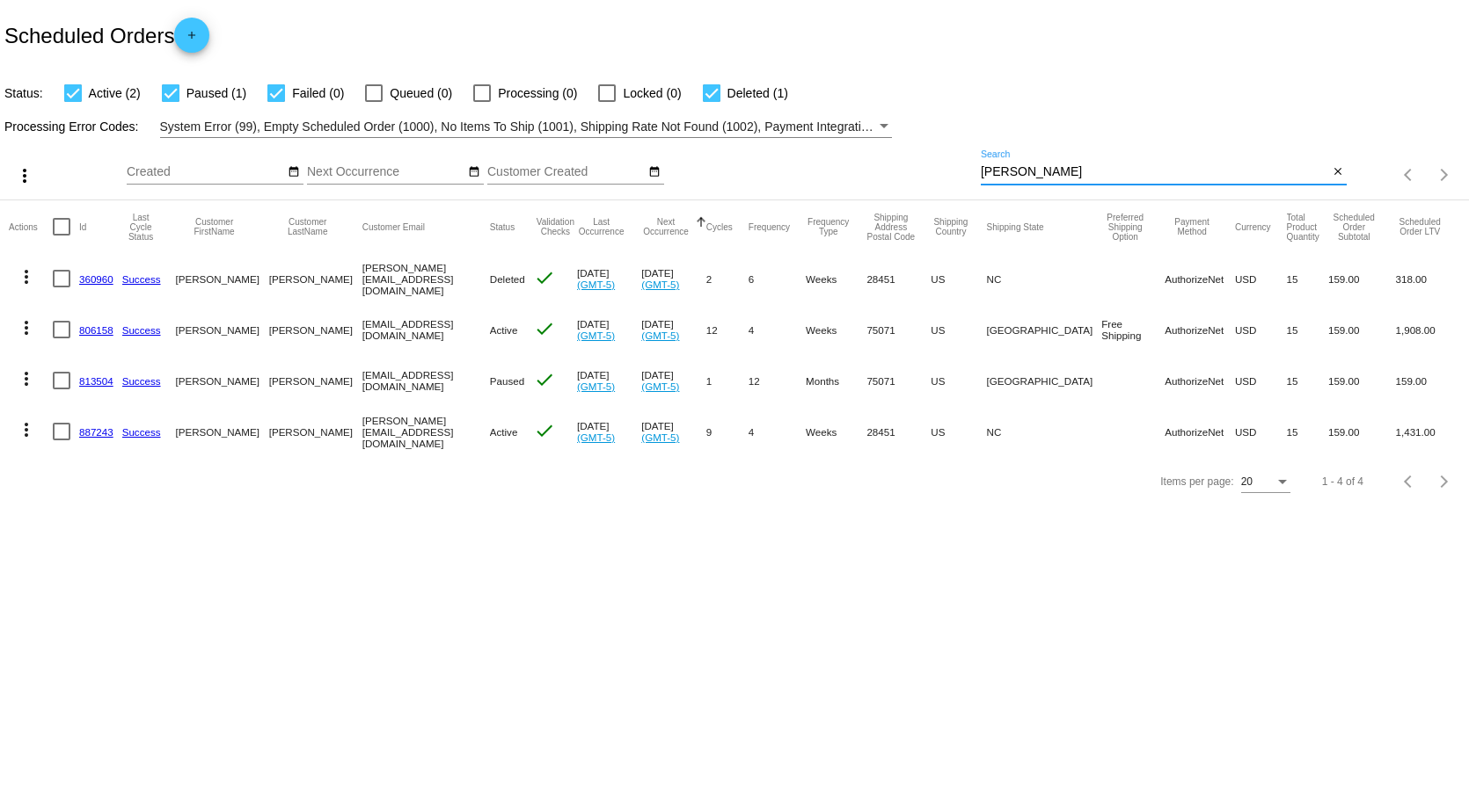
drag, startPoint x: 1032, startPoint y: 172, endPoint x: 779, endPoint y: 174, distance: 253.0
click at [805, 179] on div "more_vert Oct Jan Feb Mar [DATE]" at bounding box center [734, 169] width 1469 height 62
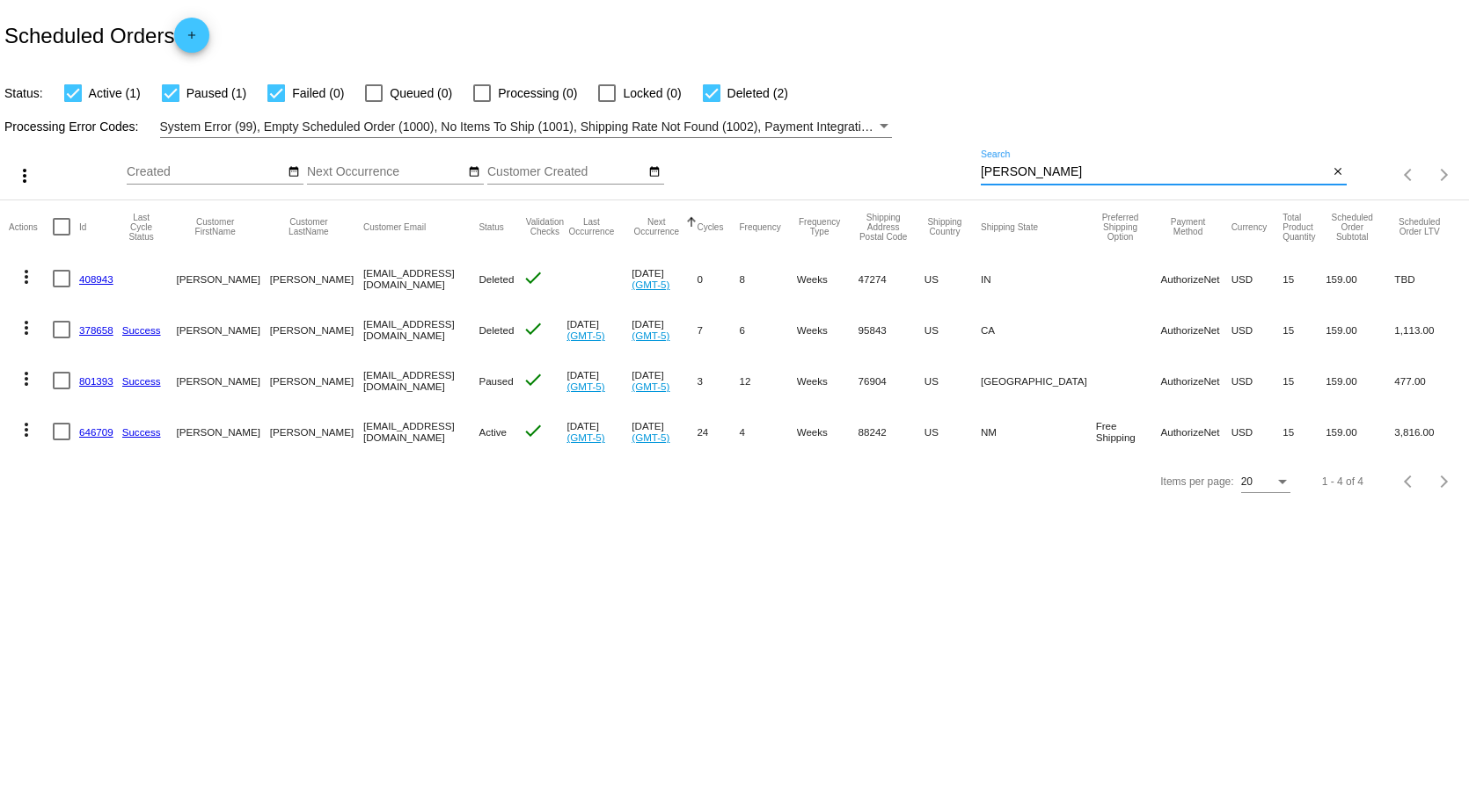
type input "[PERSON_NAME]"
click at [88, 431] on link "646709" at bounding box center [95, 432] width 34 height 11
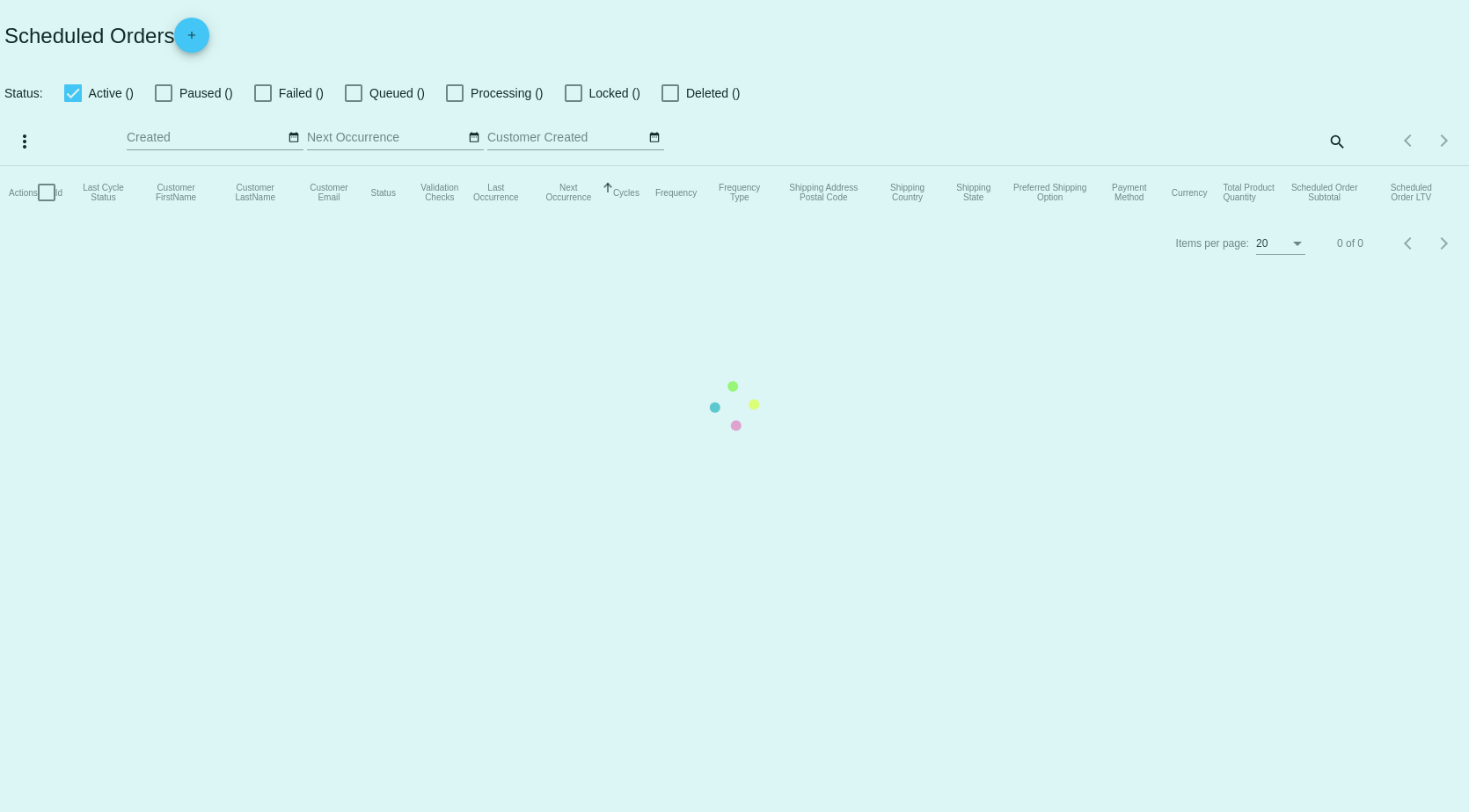
checkbox input "true"
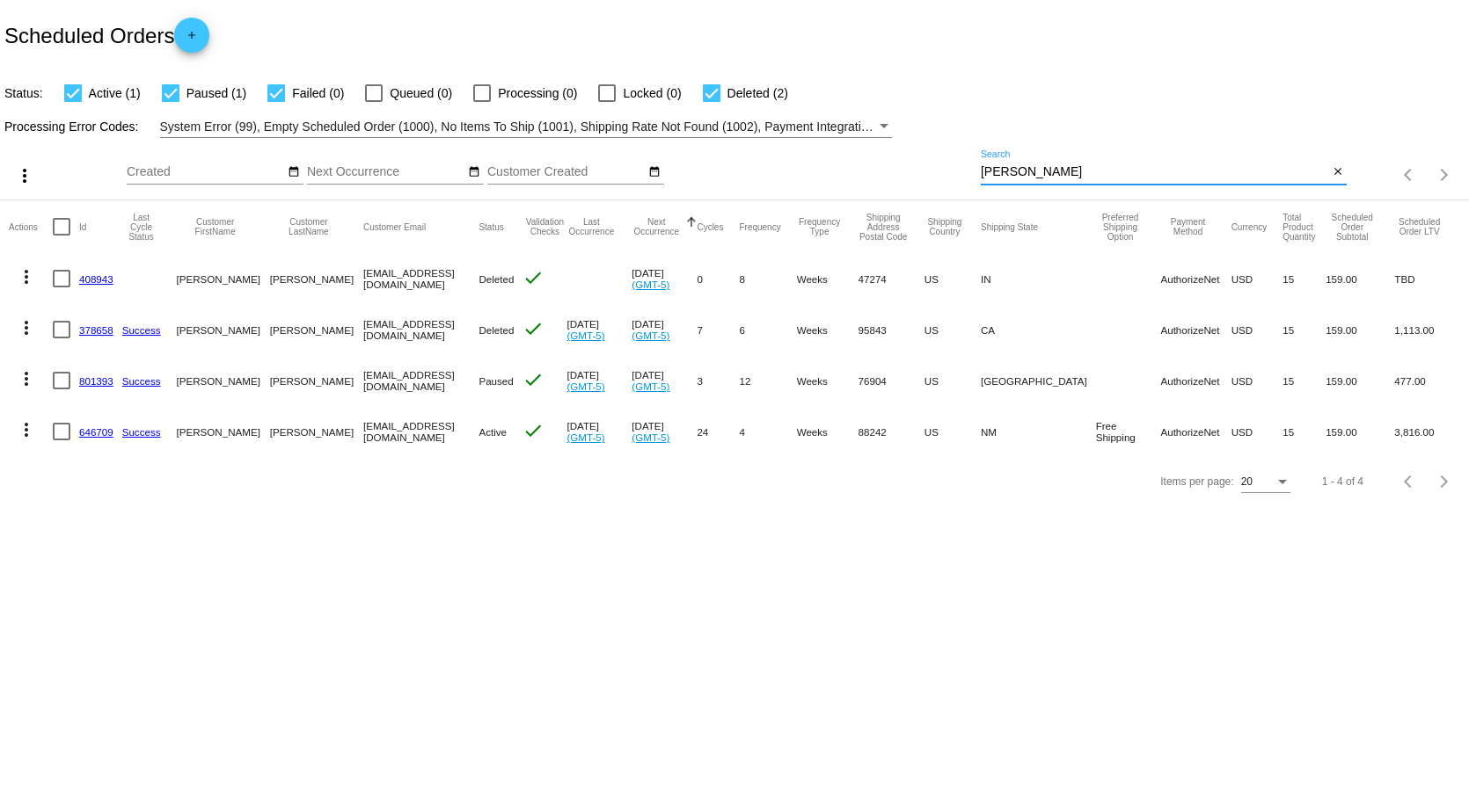
drag, startPoint x: 1023, startPoint y: 170, endPoint x: 832, endPoint y: 172, distance: 191.0
click at [832, 172] on div "more_vert Oct Jan Feb Mar [DATE]" at bounding box center [734, 169] width 1469 height 62
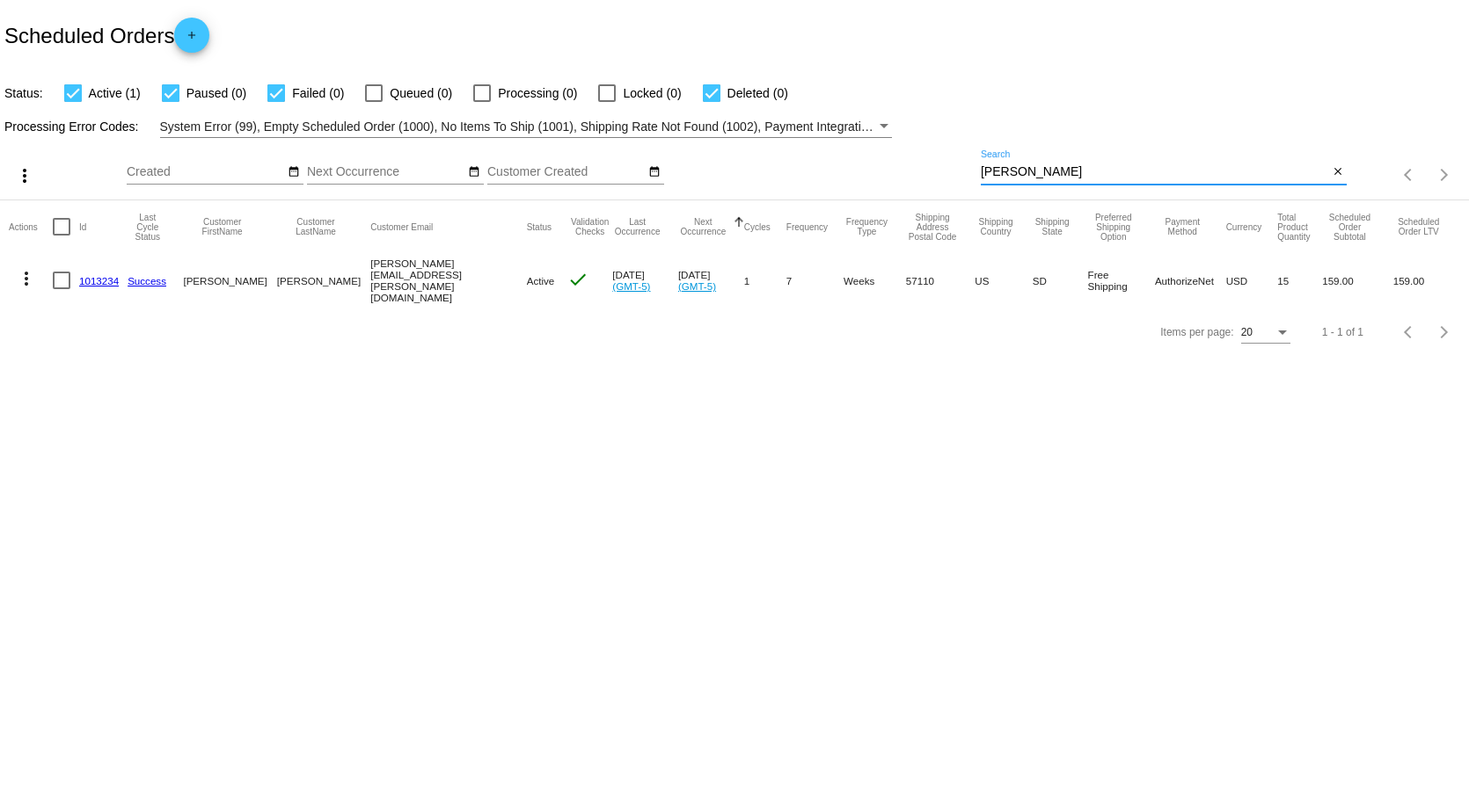
drag, startPoint x: 985, startPoint y: 173, endPoint x: 777, endPoint y: 189, distance: 208.6
click at [789, 173] on div "more_vert Oct Jan Feb Mar [DATE]" at bounding box center [734, 169] width 1469 height 62
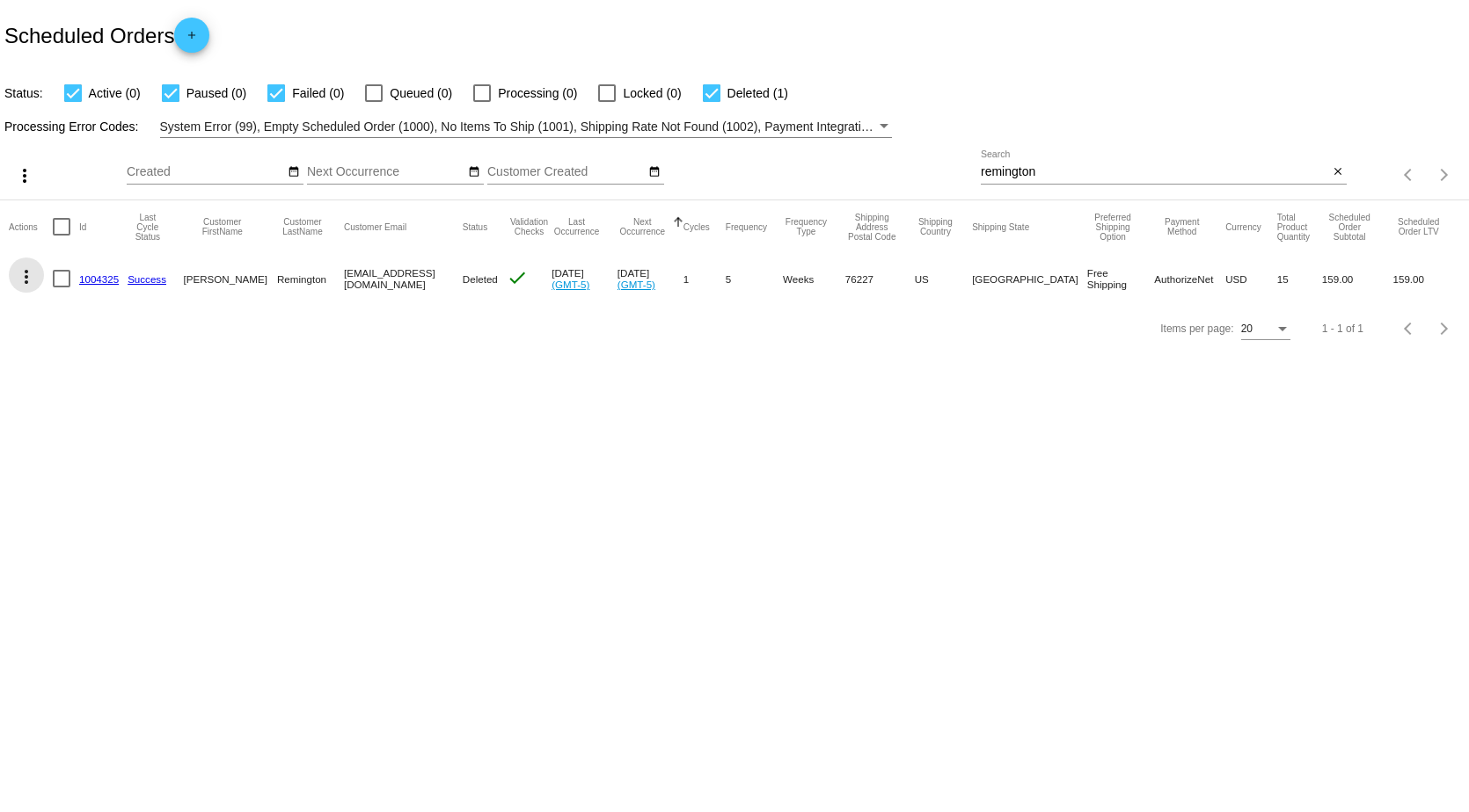
click at [29, 281] on mat-icon "more_vert" at bounding box center [26, 276] width 21 height 21
click at [89, 310] on button "info View Event Logs" at bounding box center [96, 319] width 175 height 42
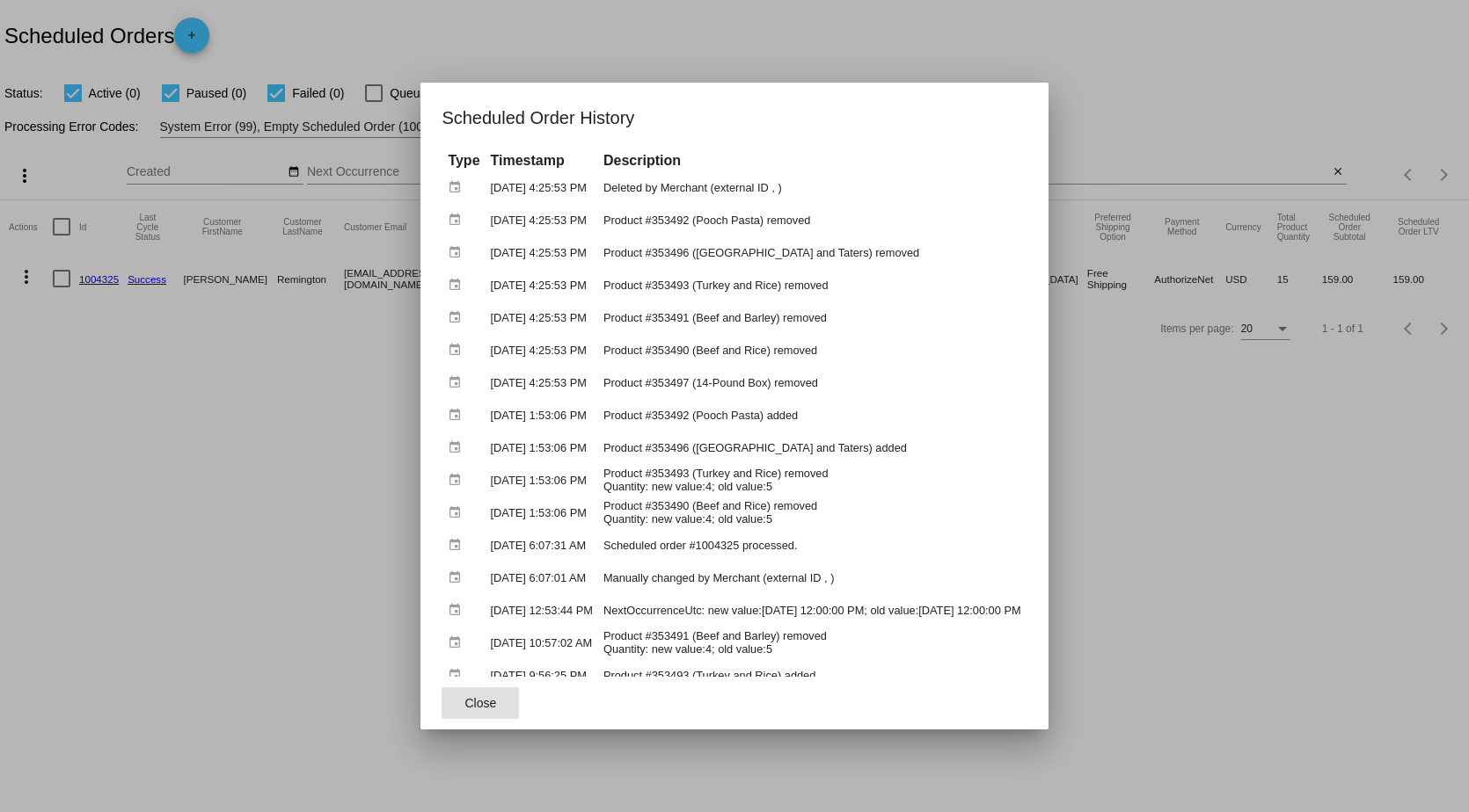
click at [1218, 523] on div at bounding box center [734, 406] width 1469 height 812
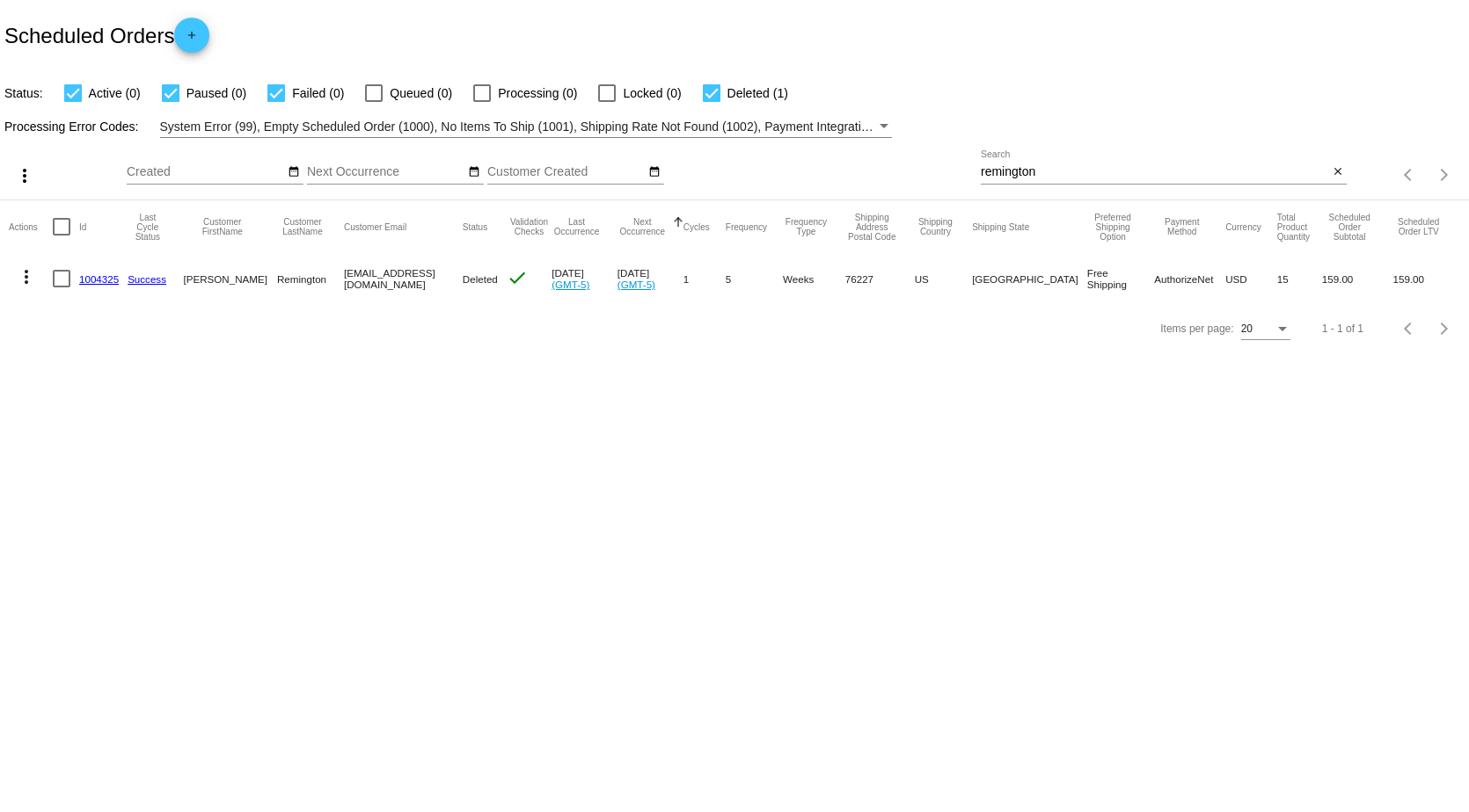
click at [20, 282] on mat-icon "more_vert" at bounding box center [26, 276] width 21 height 21
click at [77, 312] on span "View Event Logs" at bounding box center [107, 319] width 92 height 14
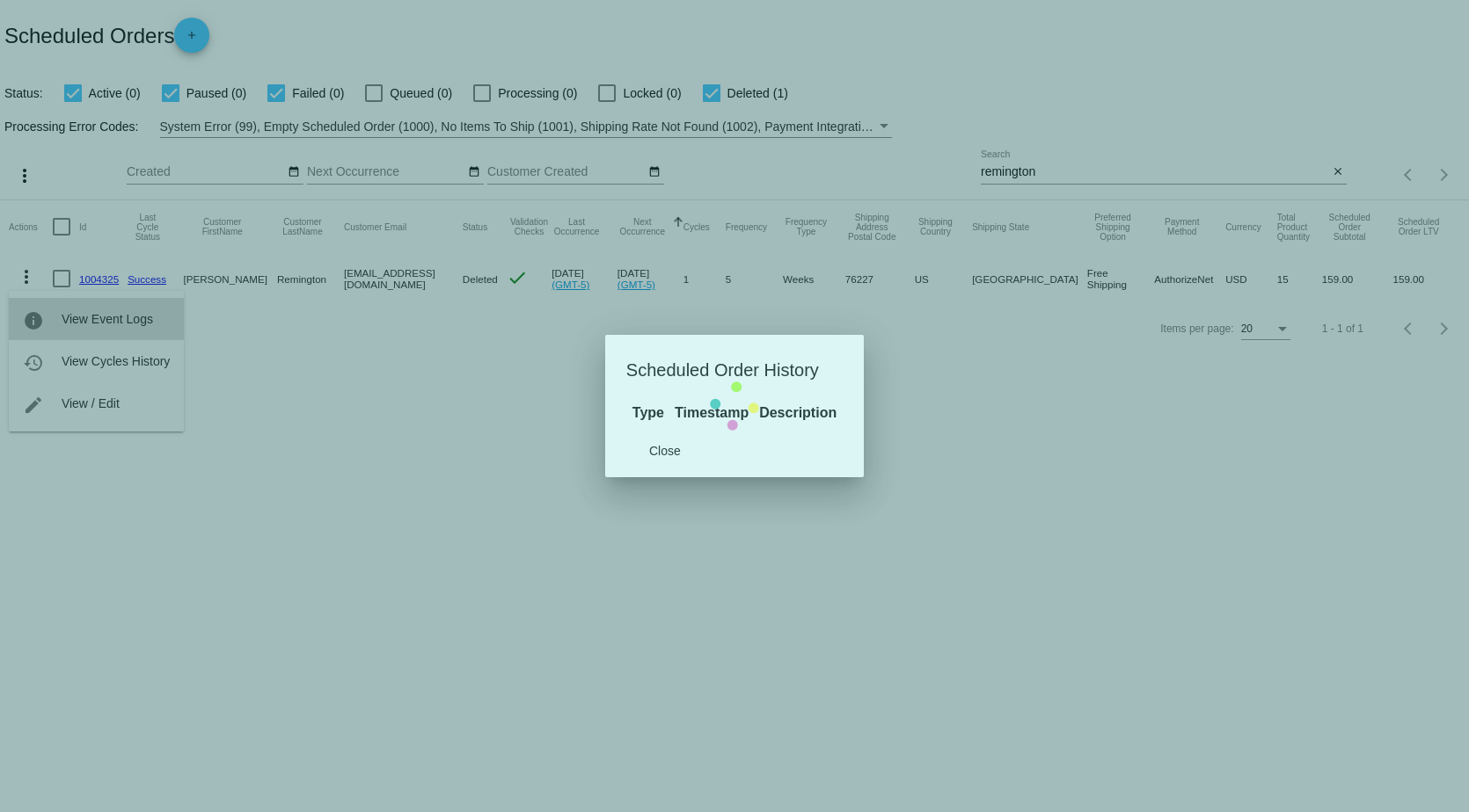
click at [78, 311] on div at bounding box center [734, 406] width 1469 height 812
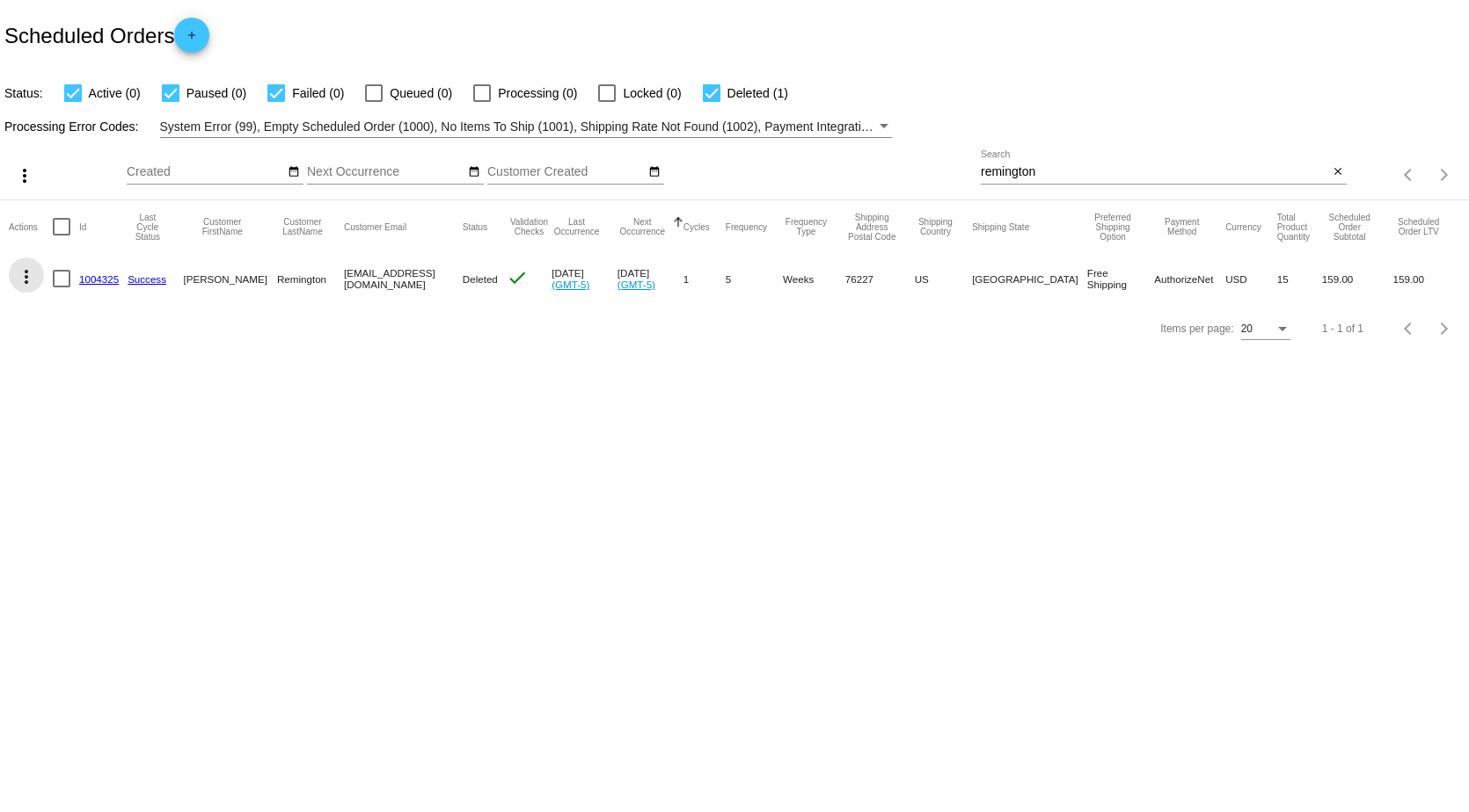
click at [19, 270] on mat-icon "more_vert" at bounding box center [26, 276] width 21 height 21
click at [65, 313] on span "View Event Logs" at bounding box center [107, 319] width 92 height 14
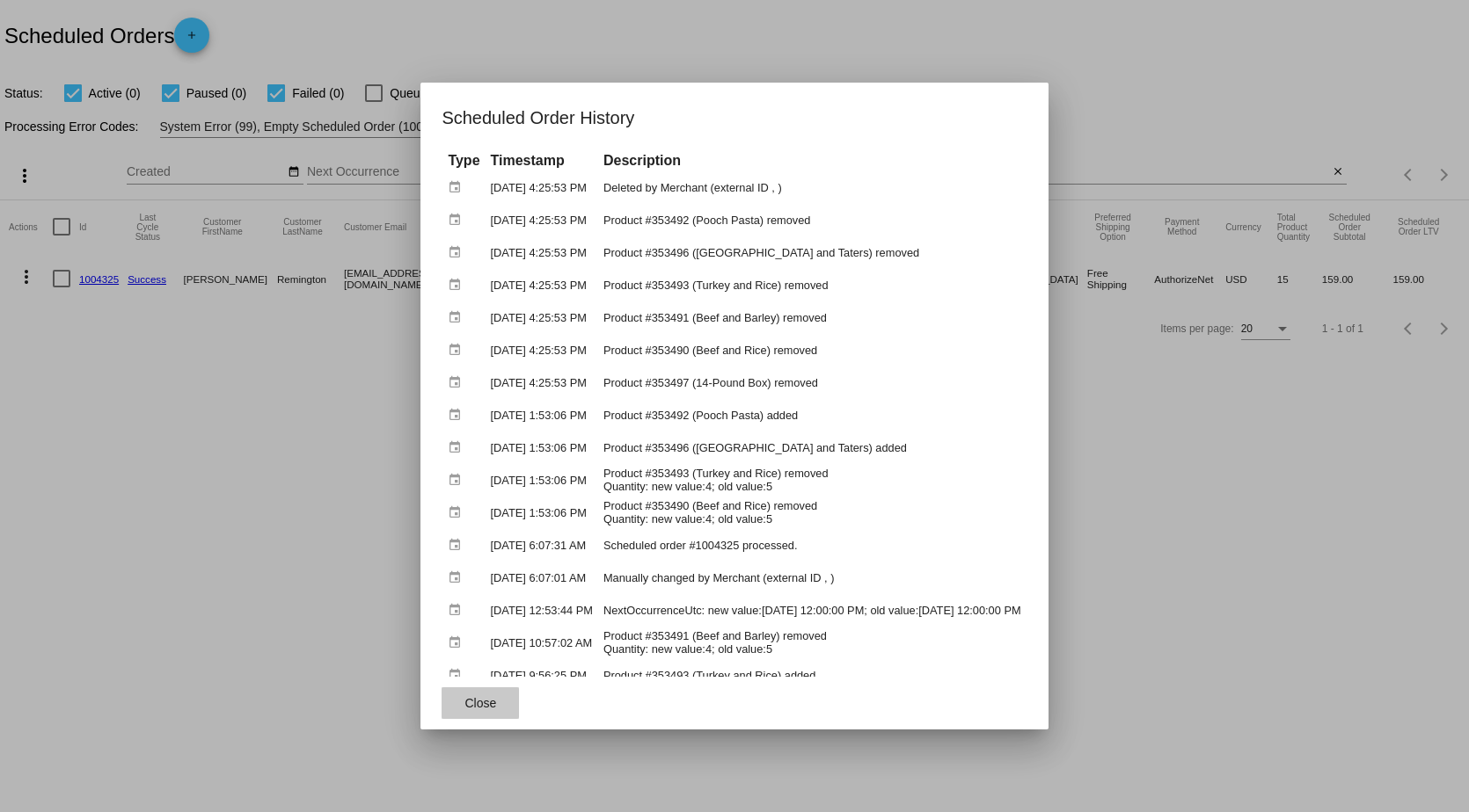
click at [441, 698] on button "Close" at bounding box center [480, 703] width 78 height 32
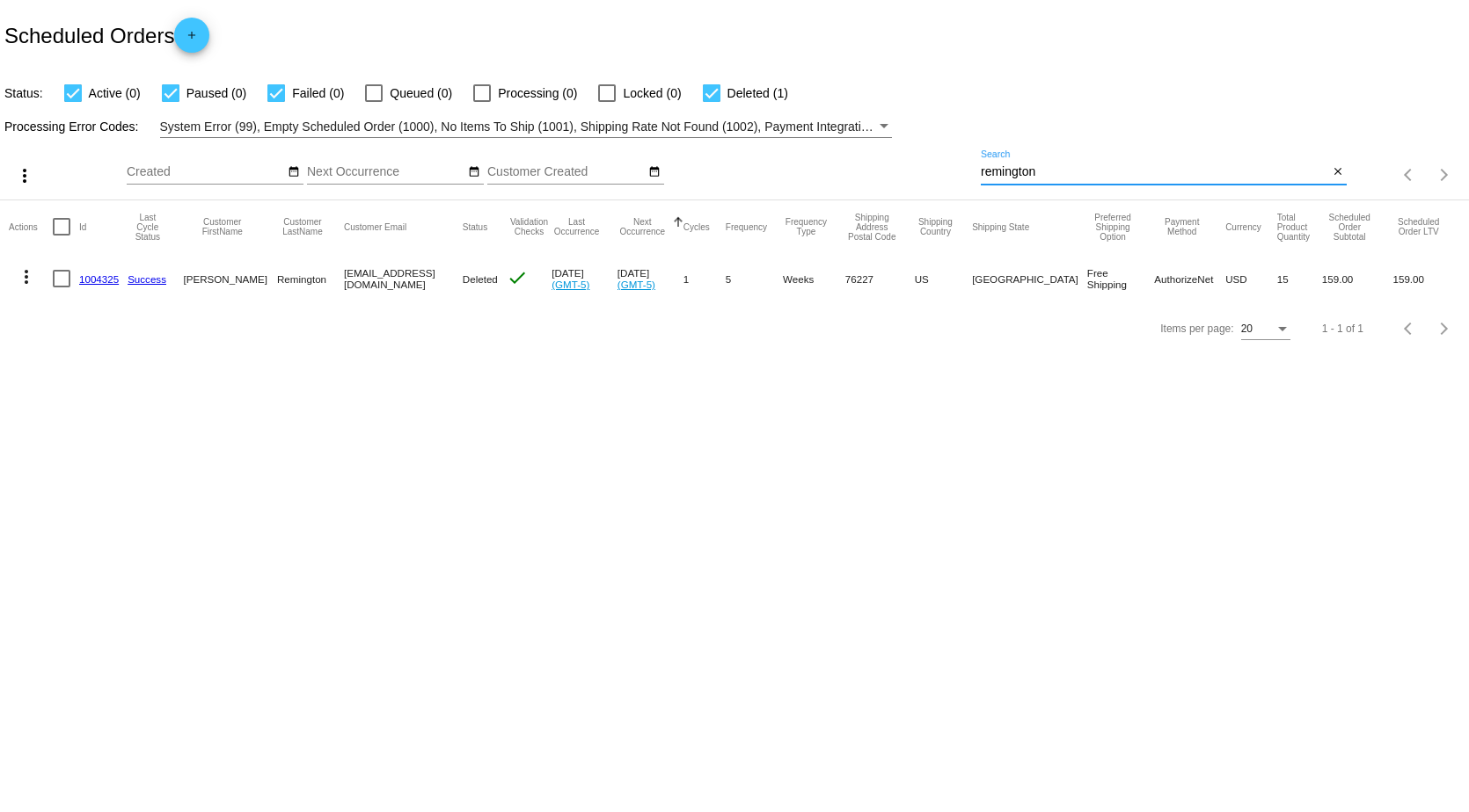
drag, startPoint x: 1074, startPoint y: 169, endPoint x: 637, endPoint y: 174, distance: 437.0
click at [656, 177] on div "more_vert Oct Jan Feb Mar [DATE]" at bounding box center [734, 169] width 1469 height 62
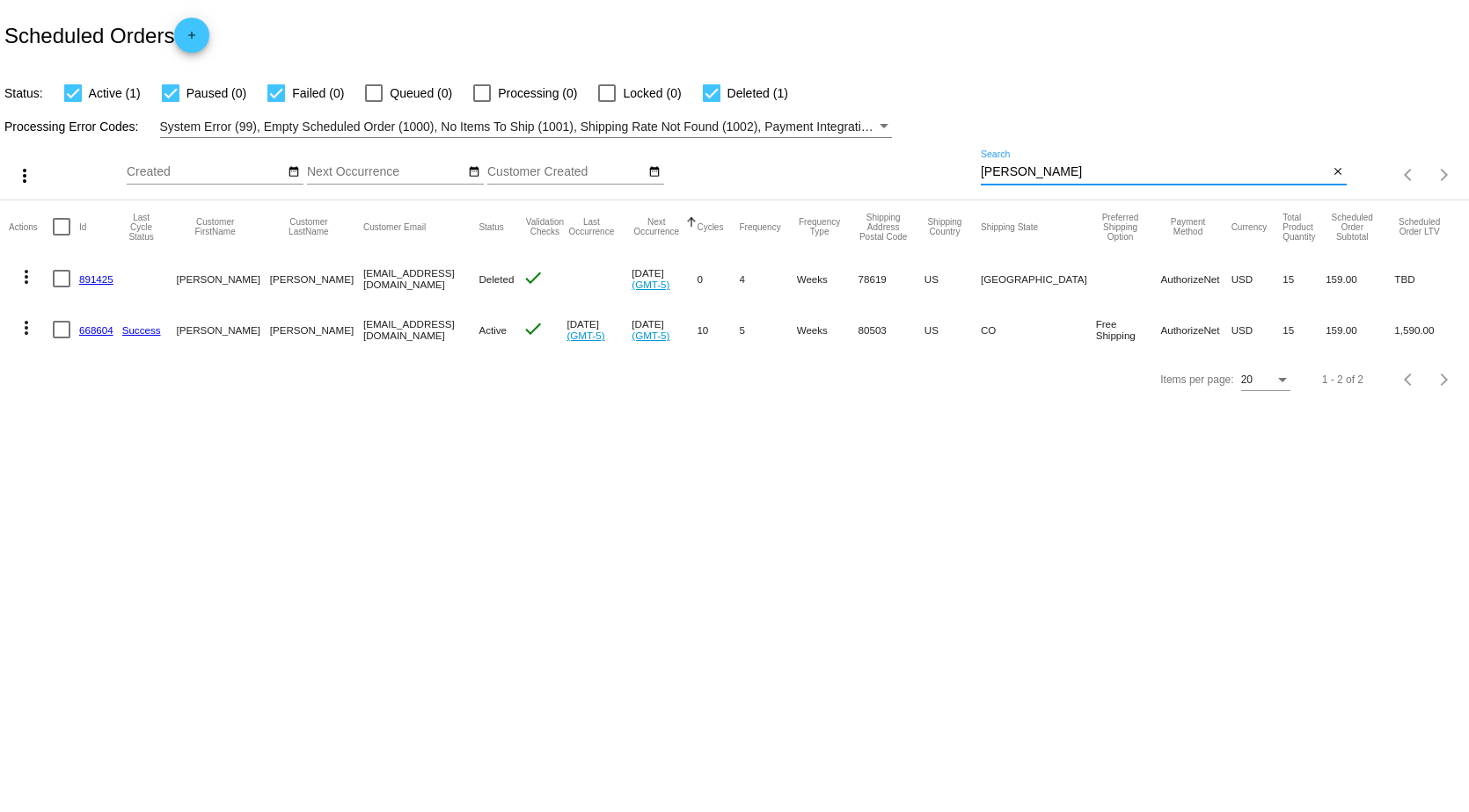
drag, startPoint x: 1054, startPoint y: 176, endPoint x: 804, endPoint y: 166, distance: 250.2
click at [809, 163] on div "more_vert Oct Jan Feb Mar [DATE]" at bounding box center [734, 169] width 1469 height 62
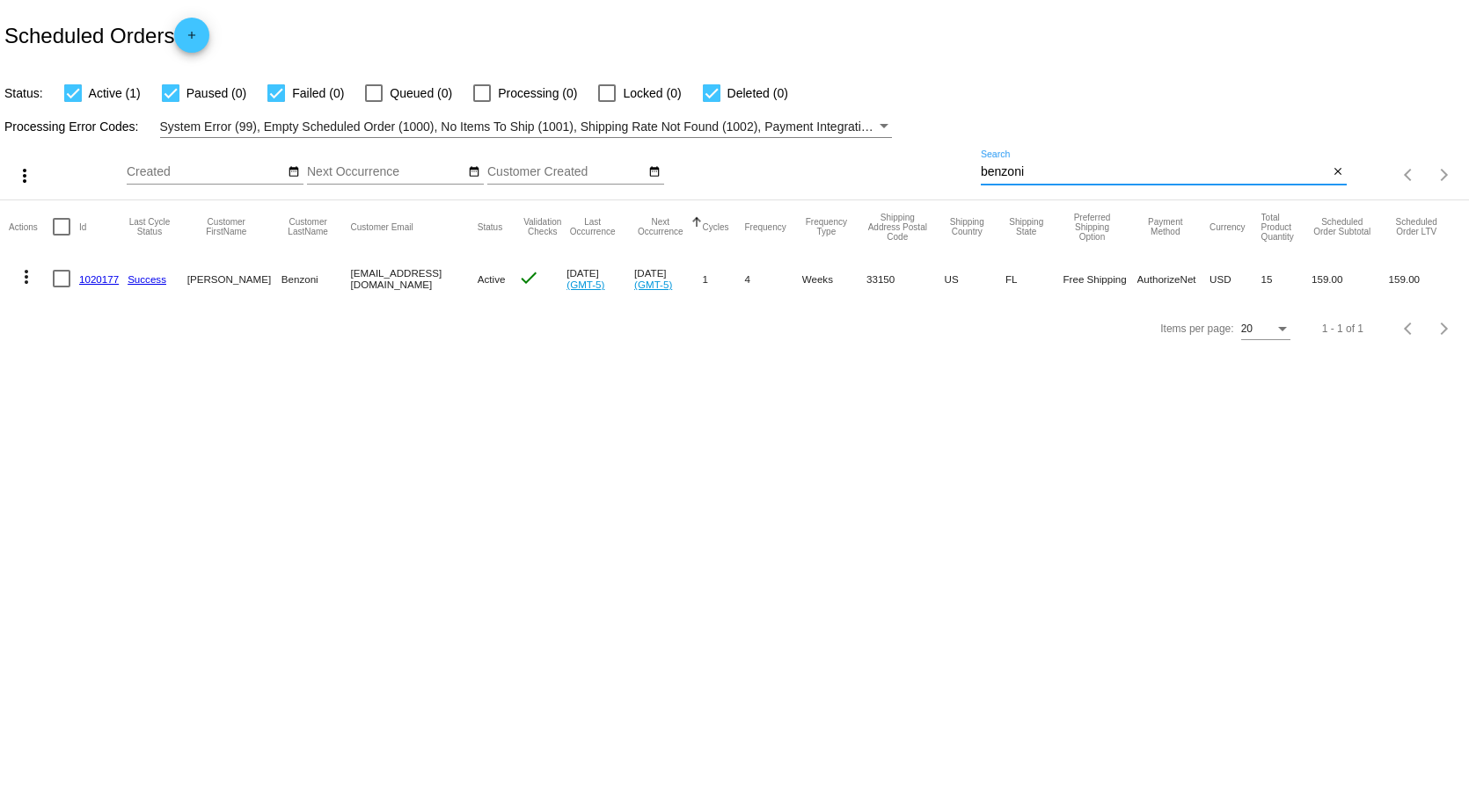
drag, startPoint x: 1068, startPoint y: 175, endPoint x: 832, endPoint y: 168, distance: 236.1
click at [851, 168] on div "more_vert Oct Jan Feb Mar [DATE]" at bounding box center [734, 169] width 1469 height 62
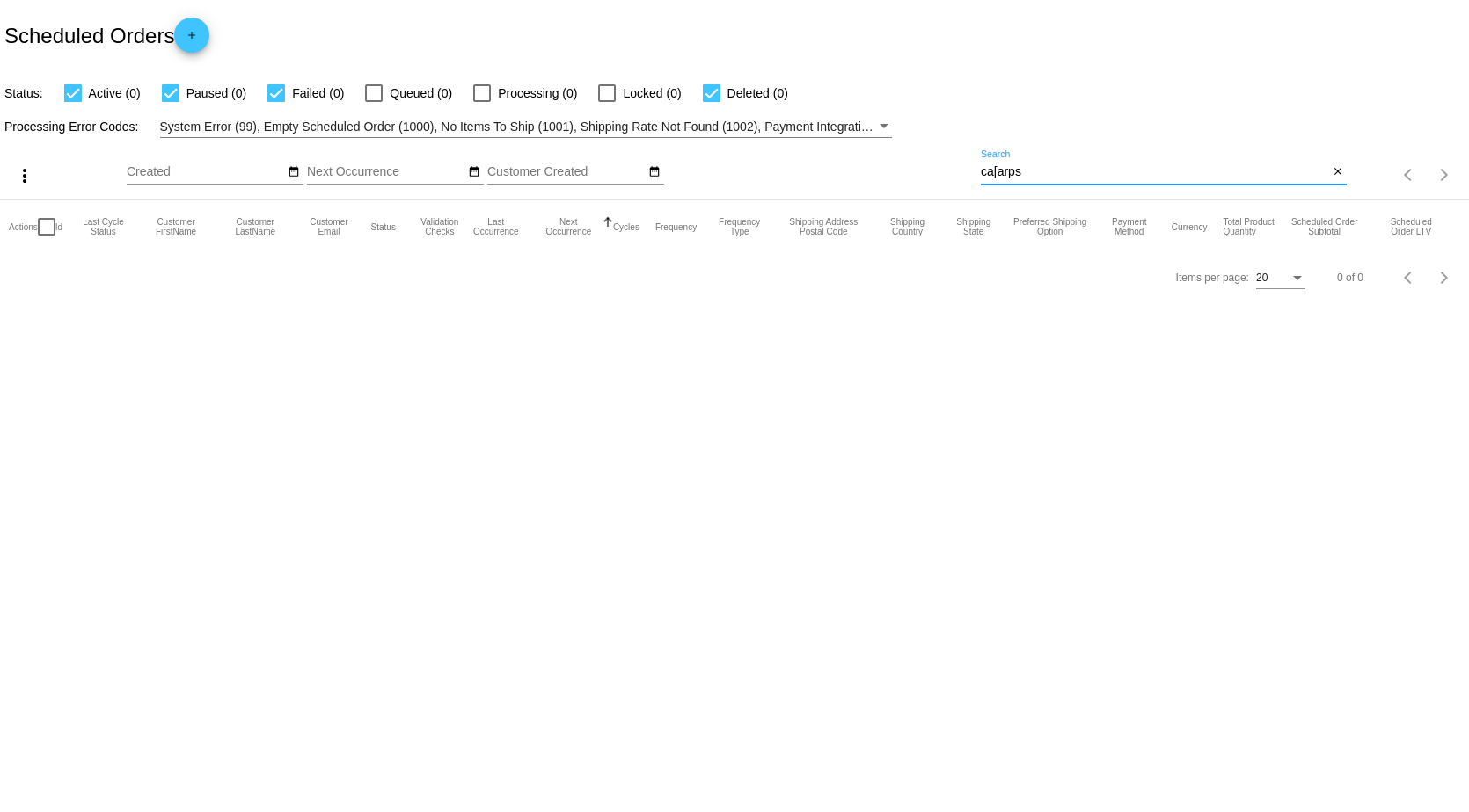
click at [1055, 174] on input "ca[arps" at bounding box center [1154, 172] width 347 height 14
click at [1051, 174] on input "ca[arps" at bounding box center [1154, 172] width 347 height 14
drag, startPoint x: 1051, startPoint y: 174, endPoint x: 843, endPoint y: 171, distance: 208.0
click at [844, 171] on div "more_vert Oct Jan Feb Mar [DATE]" at bounding box center [734, 169] width 1469 height 62
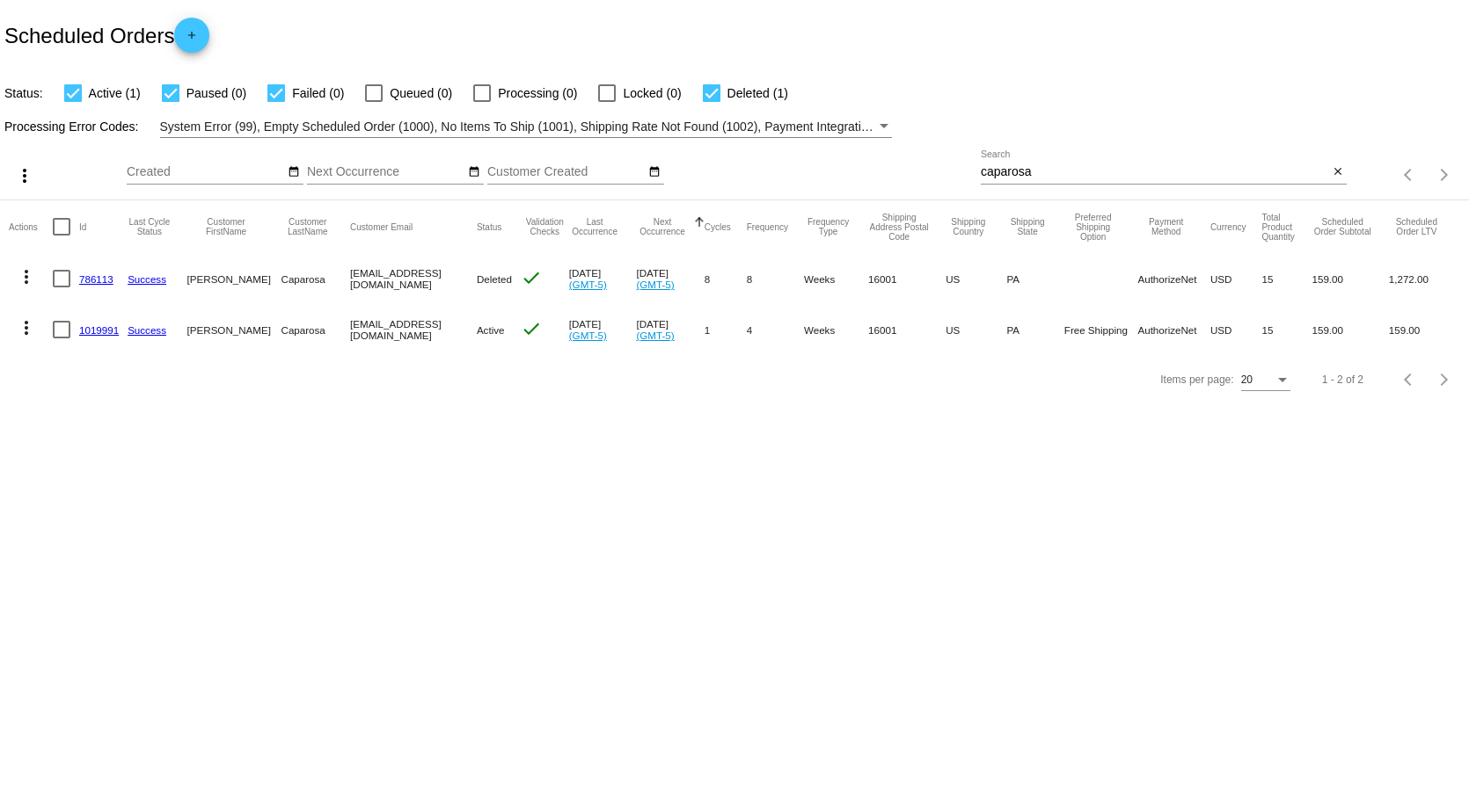
drag, startPoint x: 1069, startPoint y: 173, endPoint x: 795, endPoint y: 187, distance: 274.4
click at [816, 166] on div "more_vert Oct Jan Feb Mar [DATE]" at bounding box center [734, 169] width 1469 height 62
click at [1043, 164] on div "caparosa Search" at bounding box center [1154, 167] width 347 height 34
drag, startPoint x: 1043, startPoint y: 167, endPoint x: 905, endPoint y: 183, distance: 138.9
click at [905, 183] on div "more_vert Oct Jan Feb Mar [DATE]" at bounding box center [734, 169] width 1469 height 62
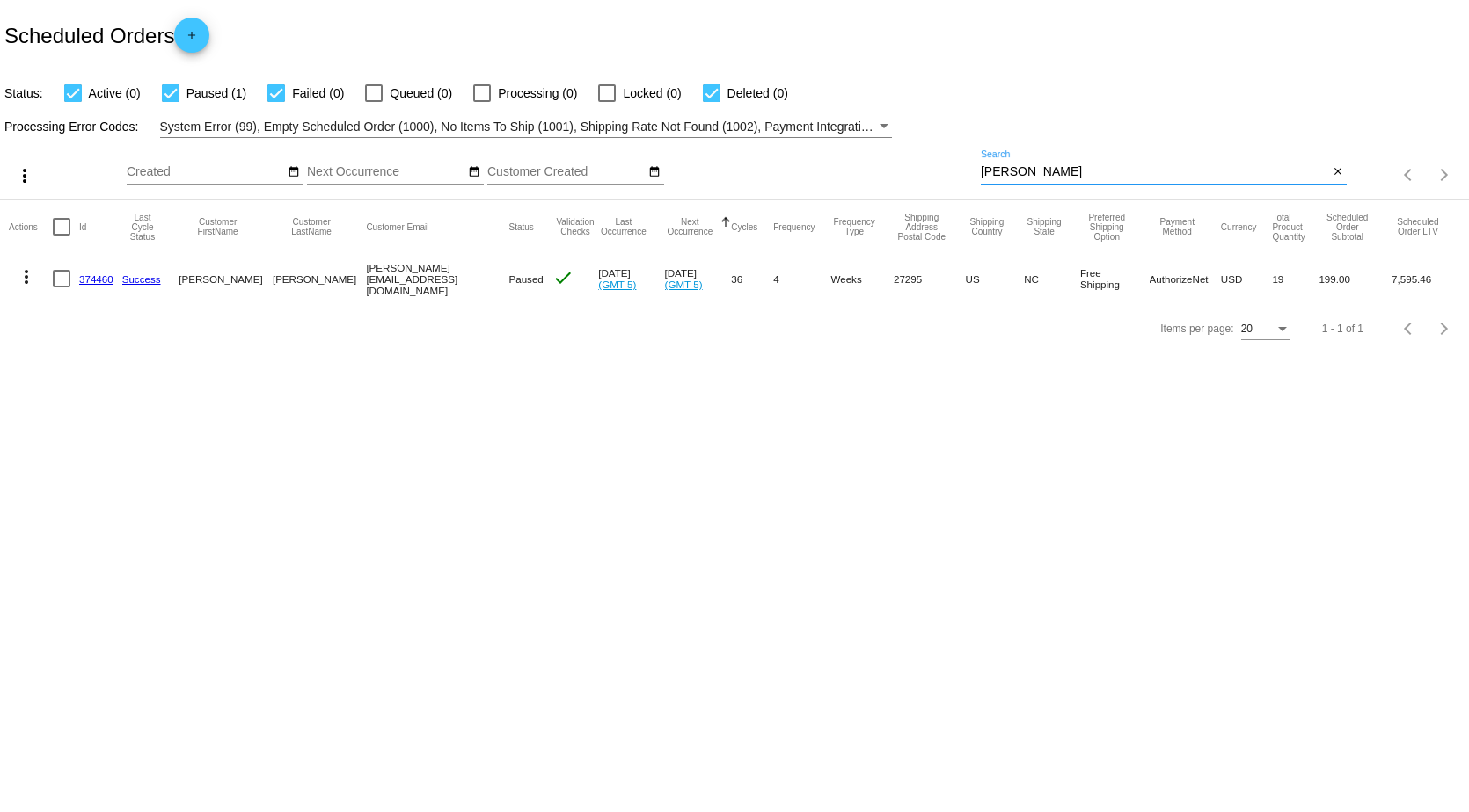
drag, startPoint x: 1044, startPoint y: 173, endPoint x: 856, endPoint y: 178, distance: 188.1
click at [856, 178] on div "more_vert Oct Jan Feb Mar [DATE]" at bounding box center [734, 169] width 1469 height 62
drag, startPoint x: 1051, startPoint y: 168, endPoint x: 735, endPoint y: 166, distance: 316.0
click at [741, 157] on div "more_vert Oct Jan Feb Mar [DATE]" at bounding box center [734, 169] width 1469 height 62
drag, startPoint x: 1032, startPoint y: 176, endPoint x: 914, endPoint y: 159, distance: 119.2
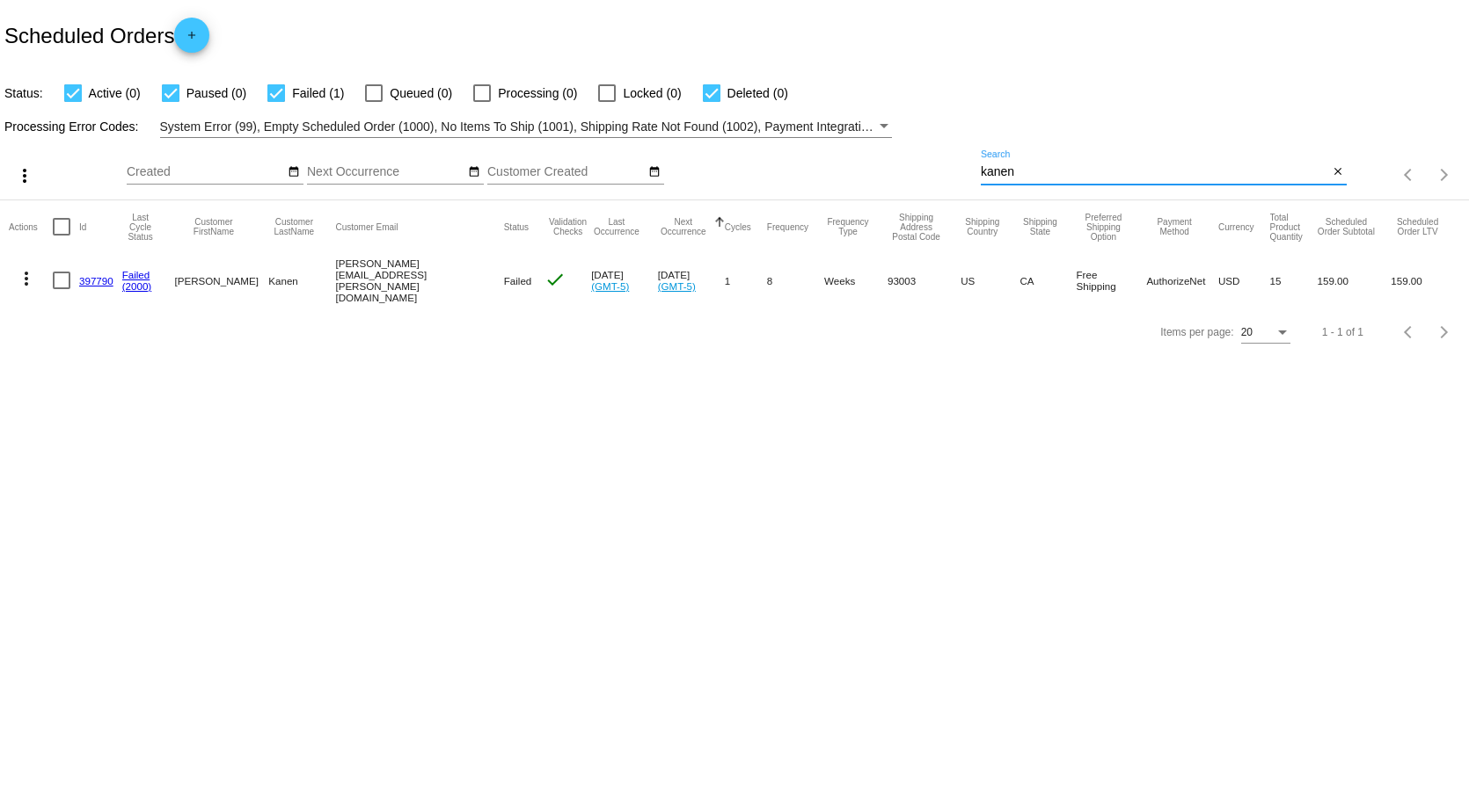
click at [914, 159] on div "more_vert Oct Jan Feb Mar [DATE]" at bounding box center [734, 169] width 1469 height 62
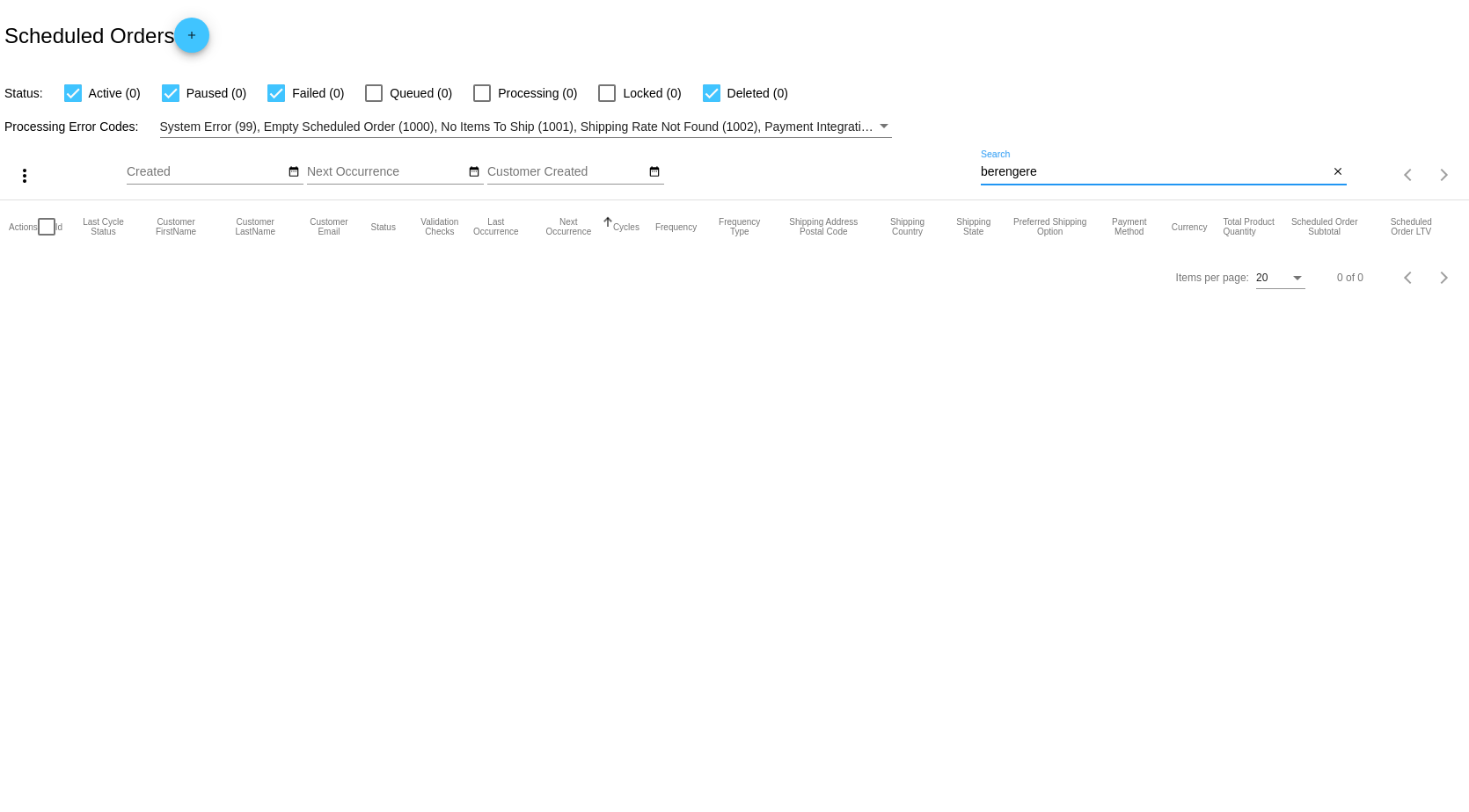
drag, startPoint x: 1047, startPoint y: 168, endPoint x: 799, endPoint y: 166, distance: 248.0
click at [805, 164] on div "more_vert Oct Jan Feb Mar [DATE]" at bounding box center [734, 169] width 1469 height 62
type input "[PERSON_NAME]"
